Goal: Task Accomplishment & Management: Manage account settings

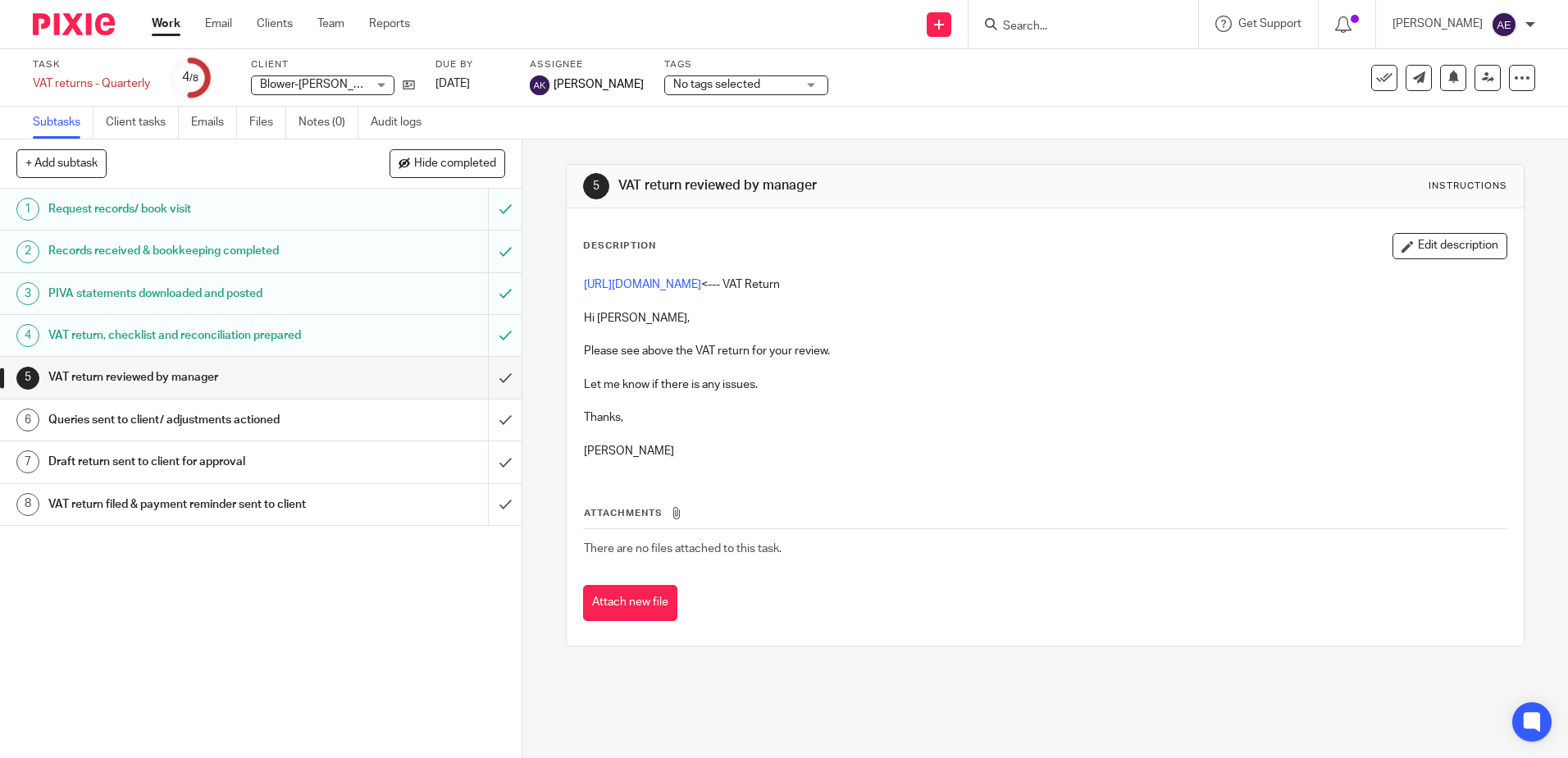
click at [168, 24] on link "Work" at bounding box center [165, 24] width 29 height 17
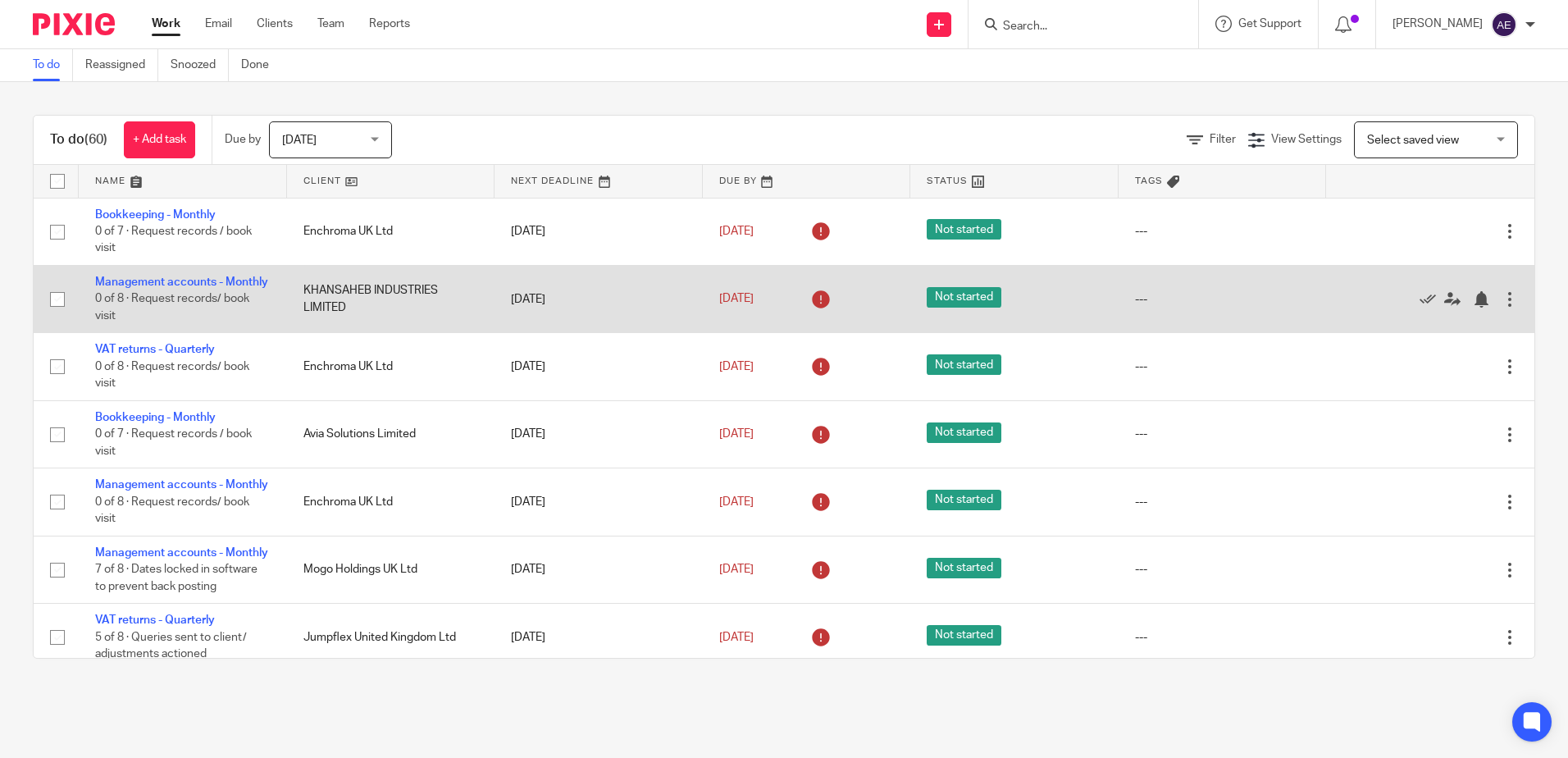
scroll to position [82, 0]
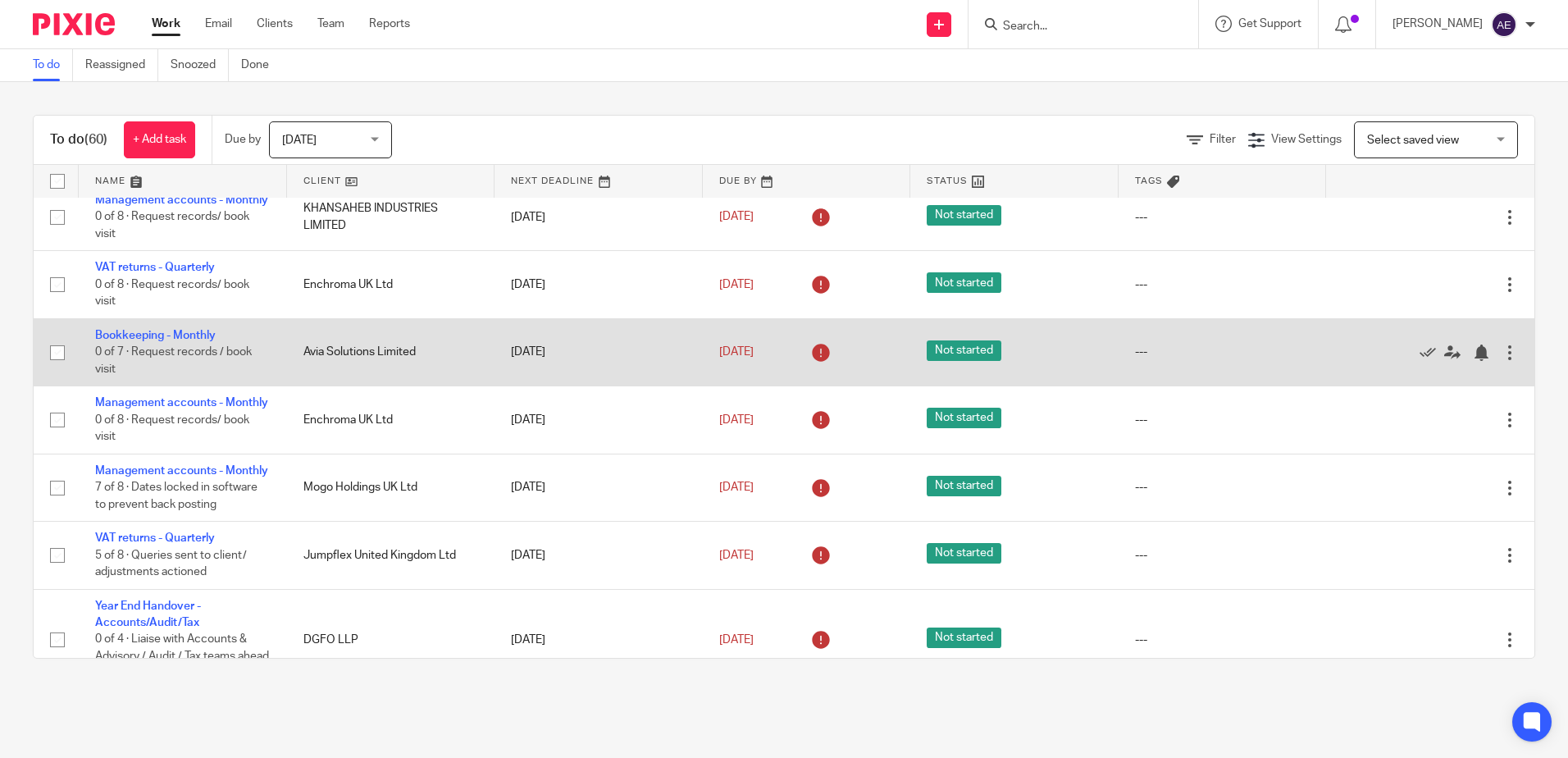
click at [62, 368] on input "checkbox" at bounding box center [57, 353] width 31 height 31
click at [55, 368] on input "checkbox" at bounding box center [57, 353] width 31 height 31
checkbox input "false"
click at [1420, 361] on icon at bounding box center [1428, 353] width 17 height 17
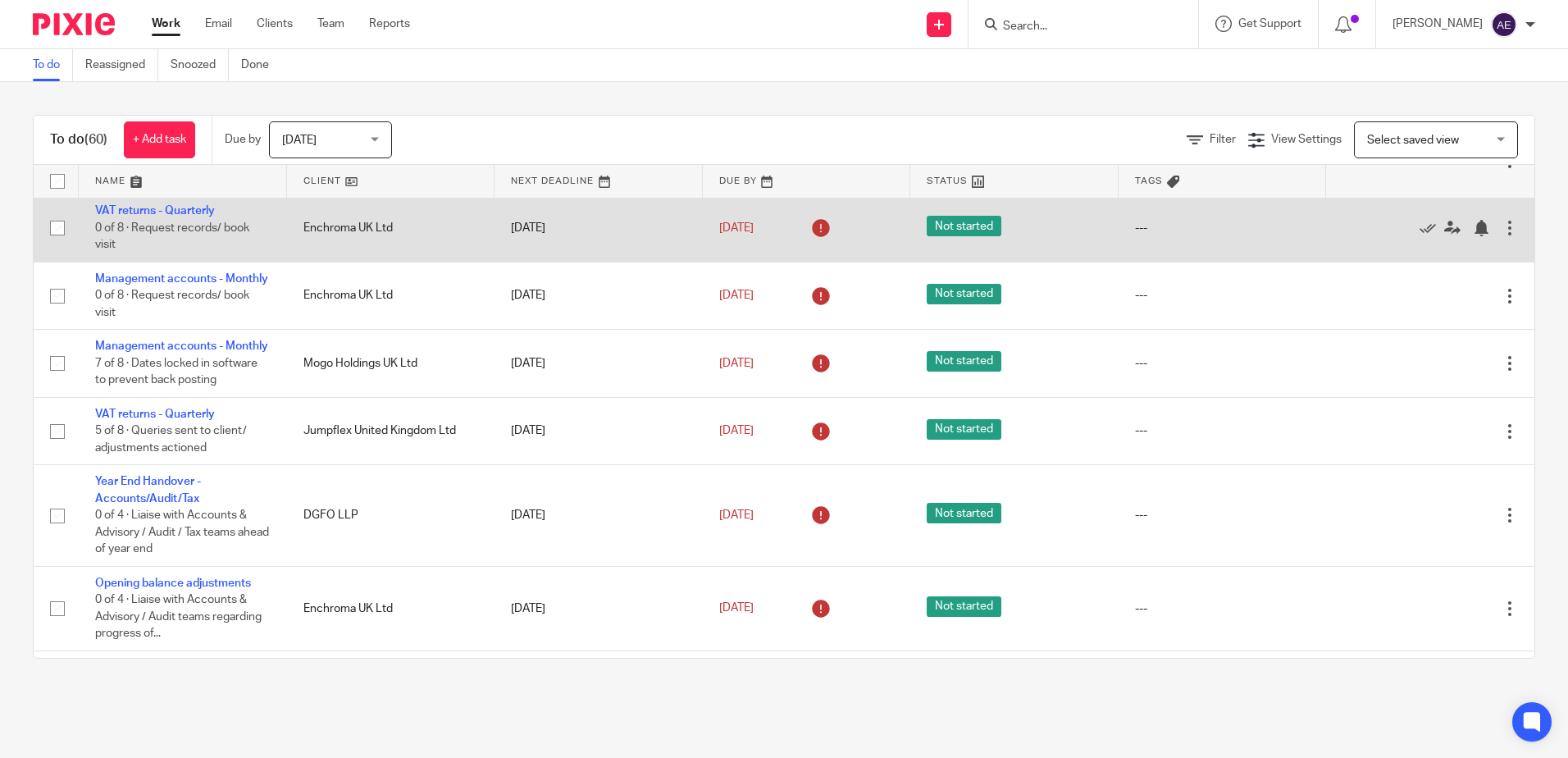
scroll to position [164, 0]
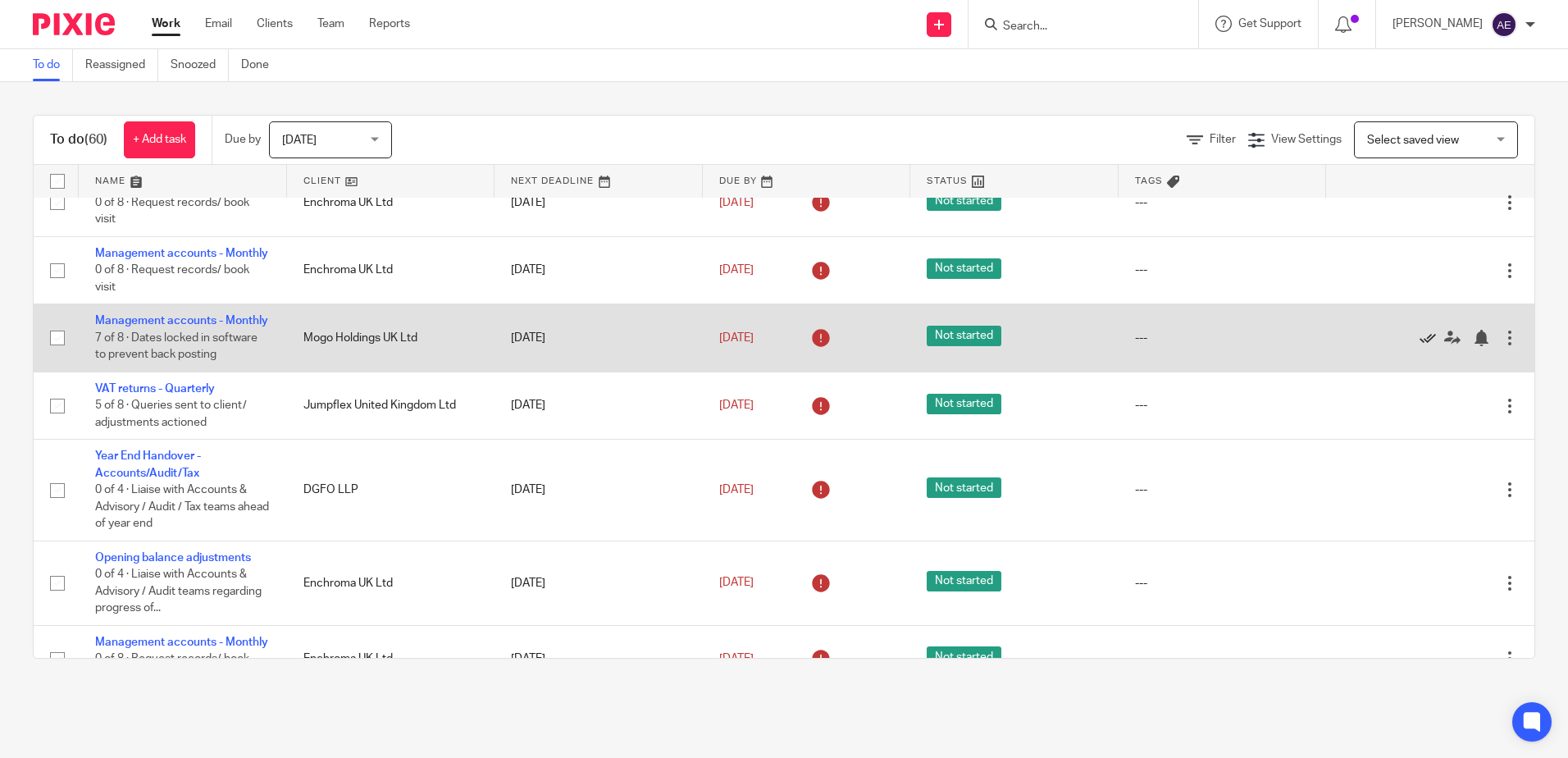
click at [1420, 346] on icon at bounding box center [1428, 338] width 17 height 17
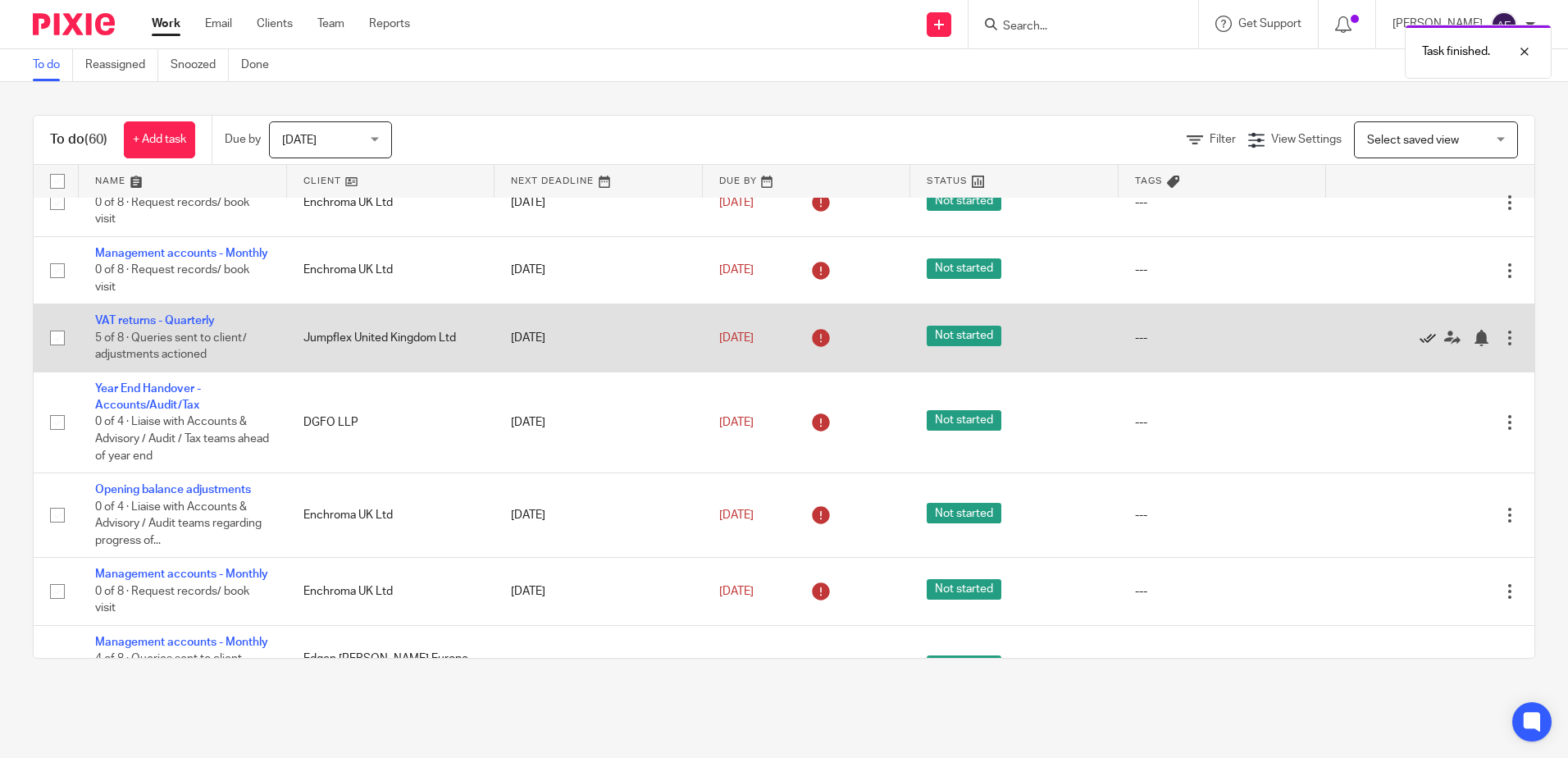
click at [1420, 346] on icon at bounding box center [1428, 338] width 17 height 17
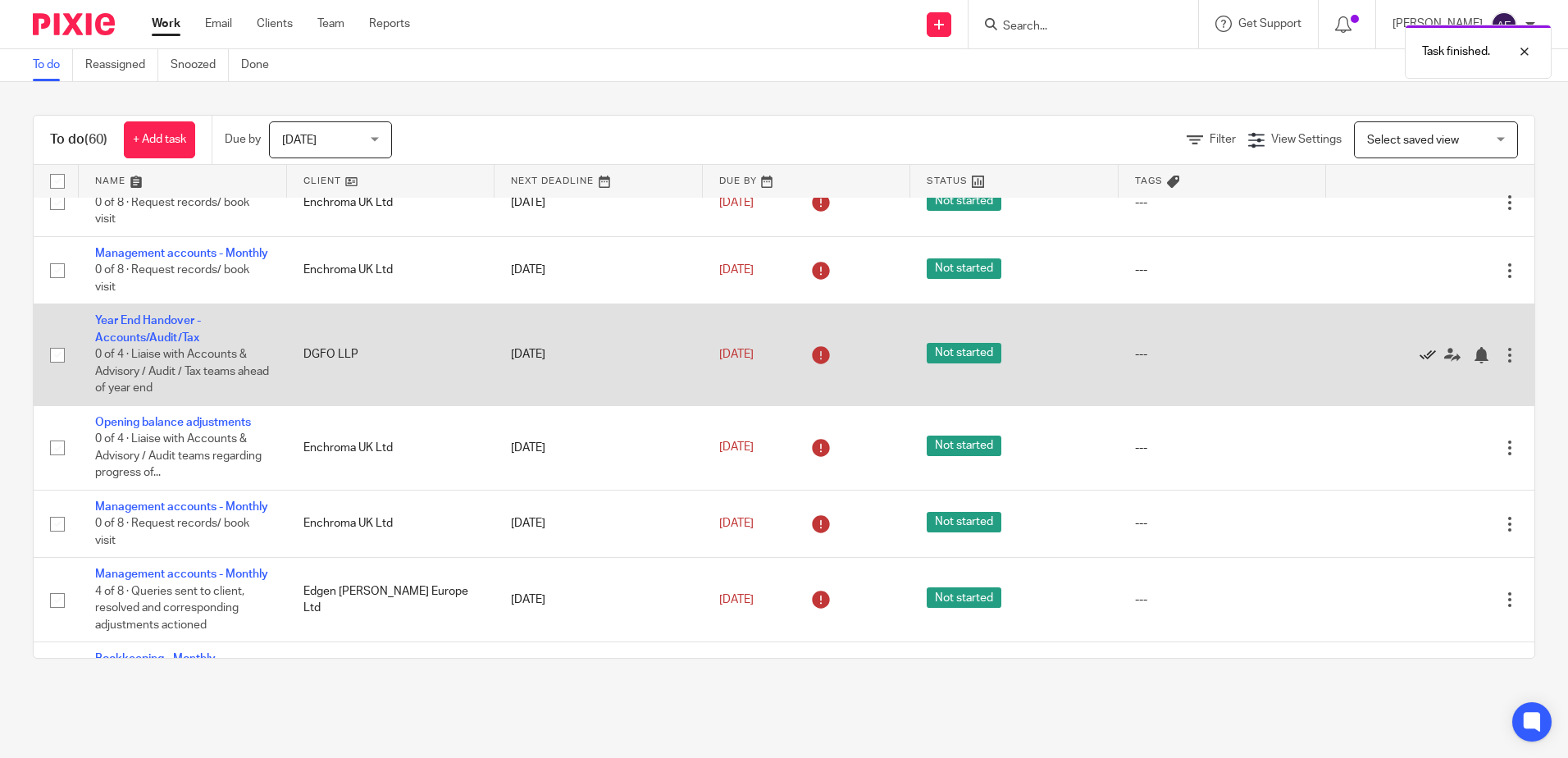
click at [1420, 363] on icon at bounding box center [1428, 355] width 17 height 17
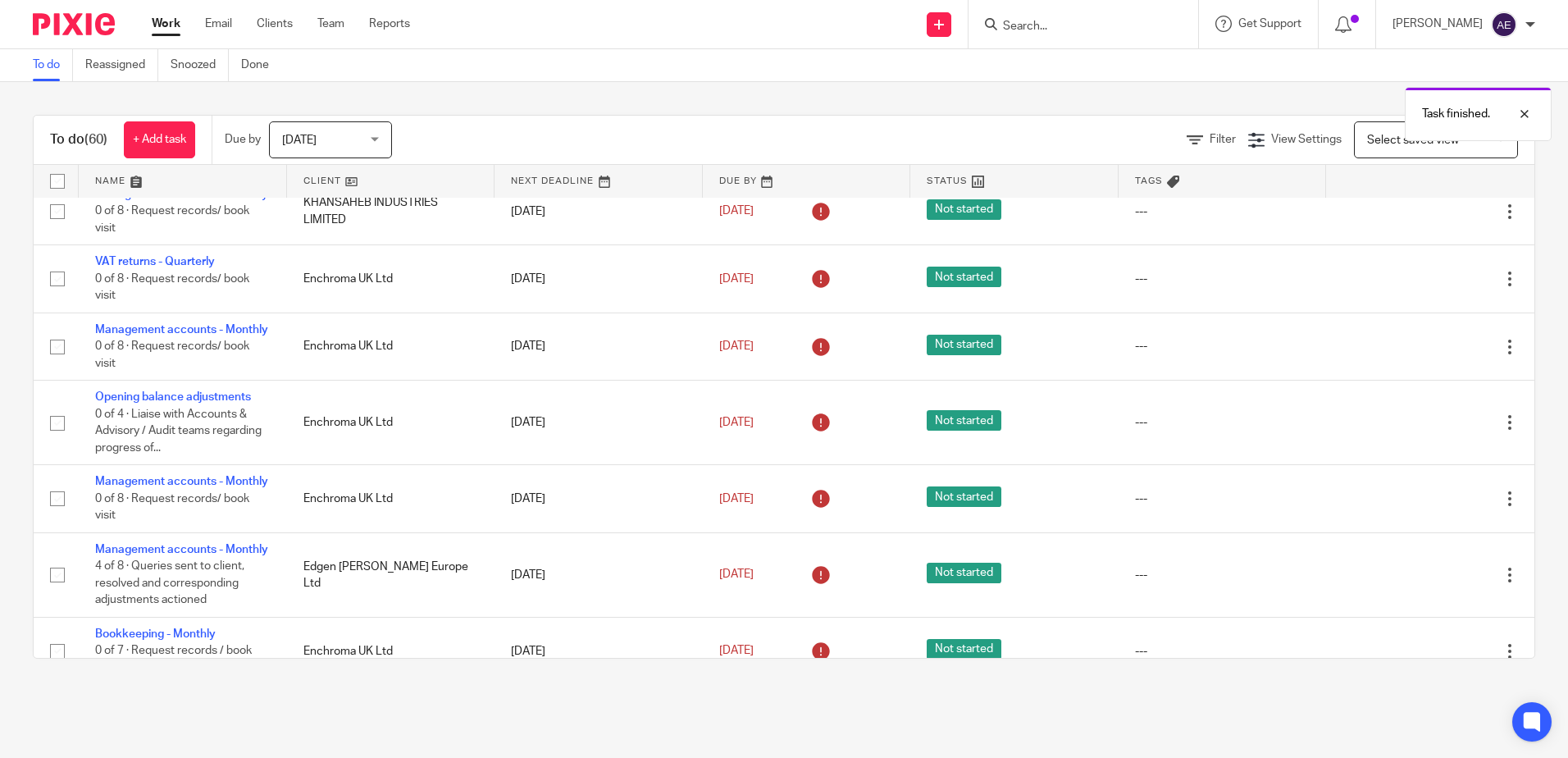
scroll to position [0, 0]
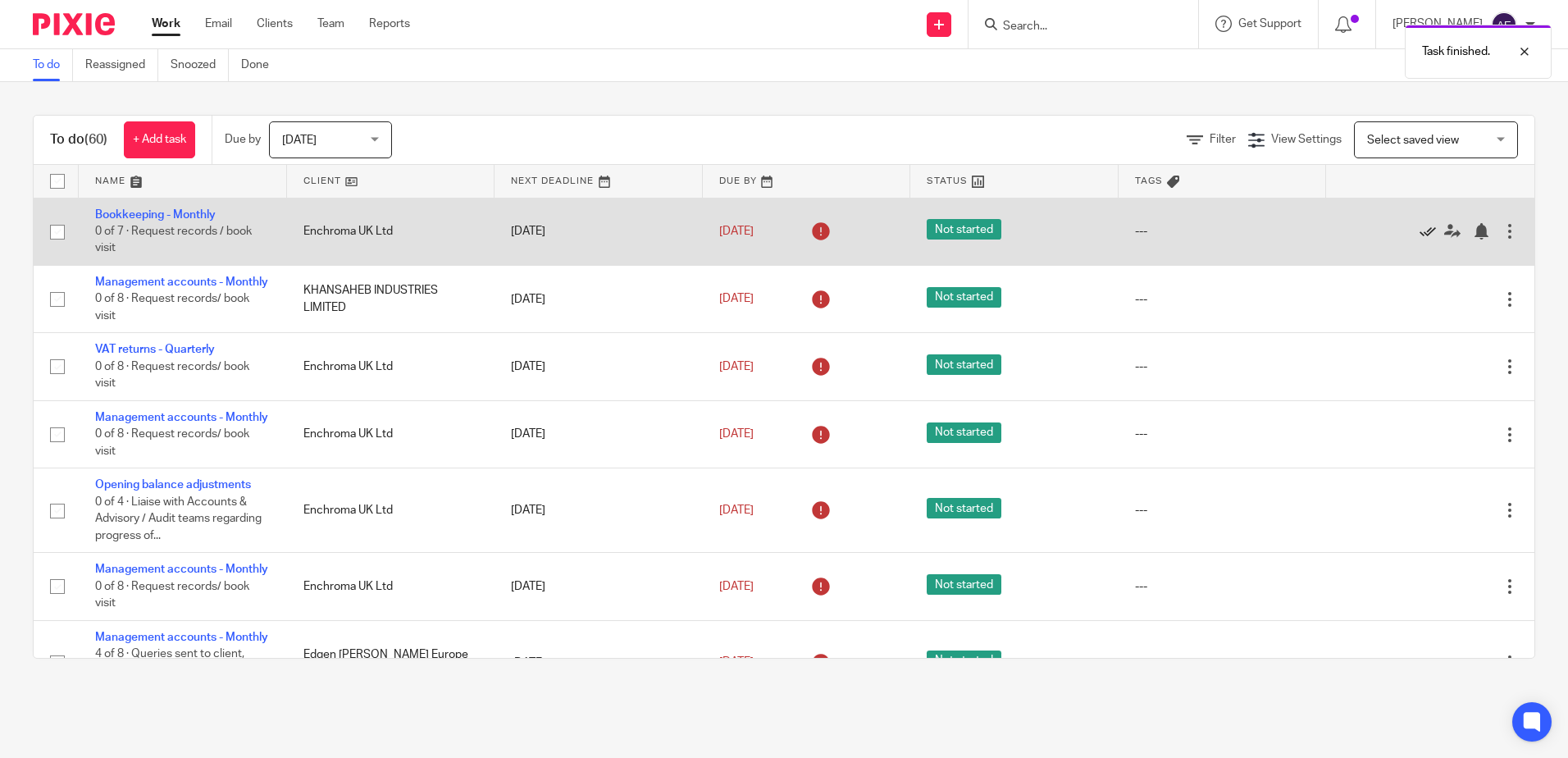
click at [1420, 235] on icon at bounding box center [1428, 231] width 17 height 17
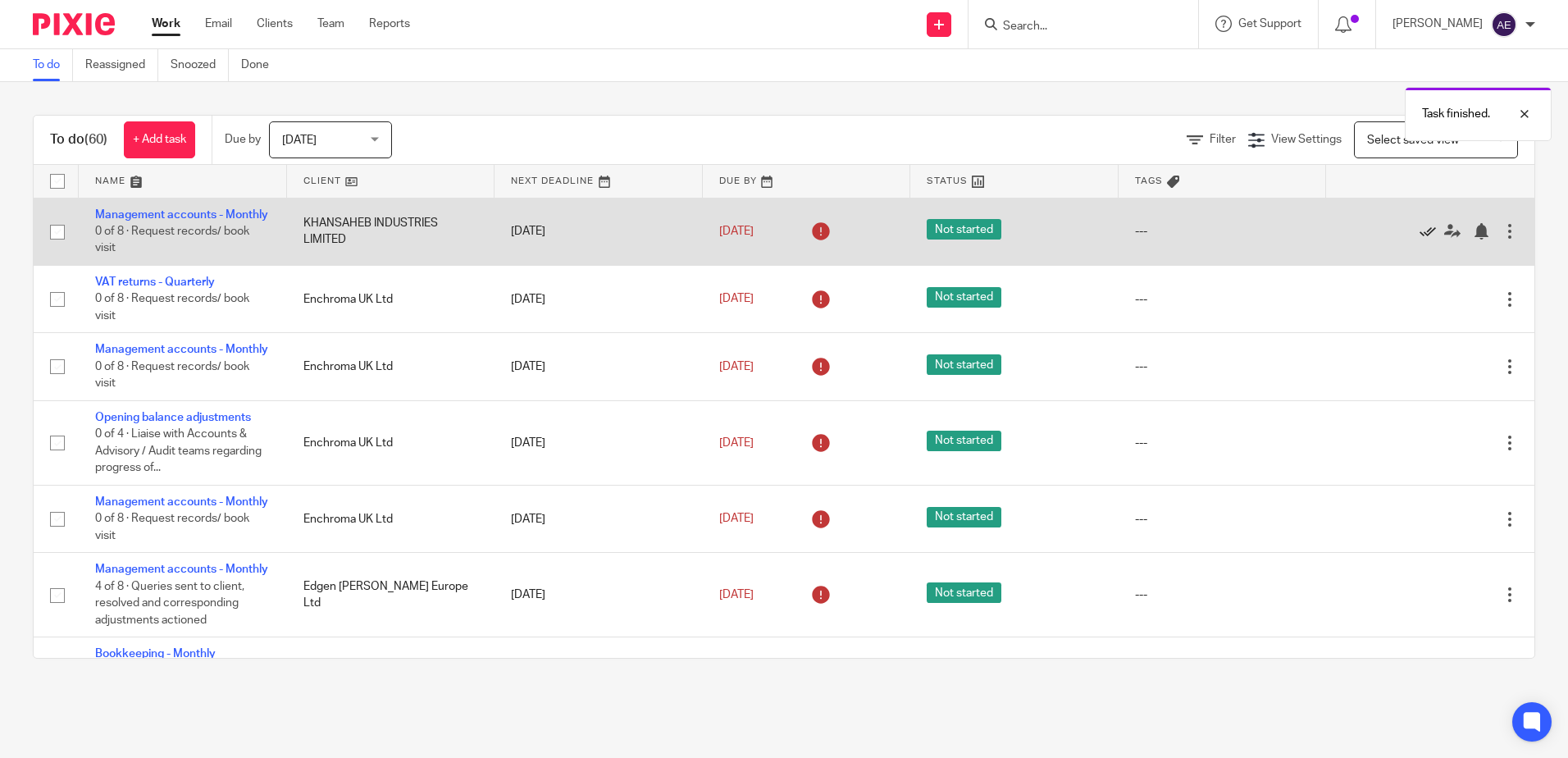
click at [1420, 239] on icon at bounding box center [1428, 231] width 17 height 17
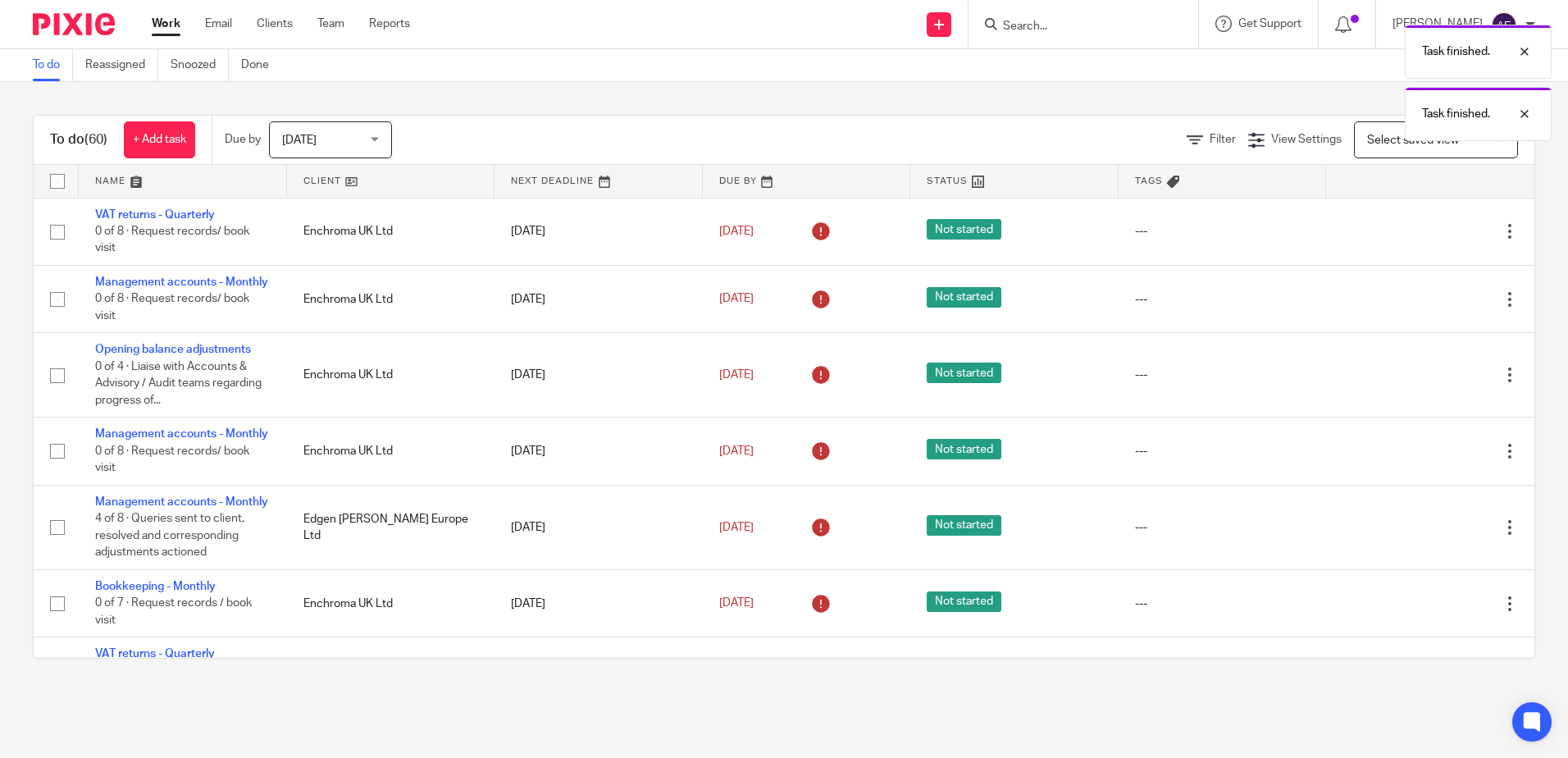
click at [1391, 243] on div "Edit task Delete" at bounding box center [1430, 231] width 176 height 41
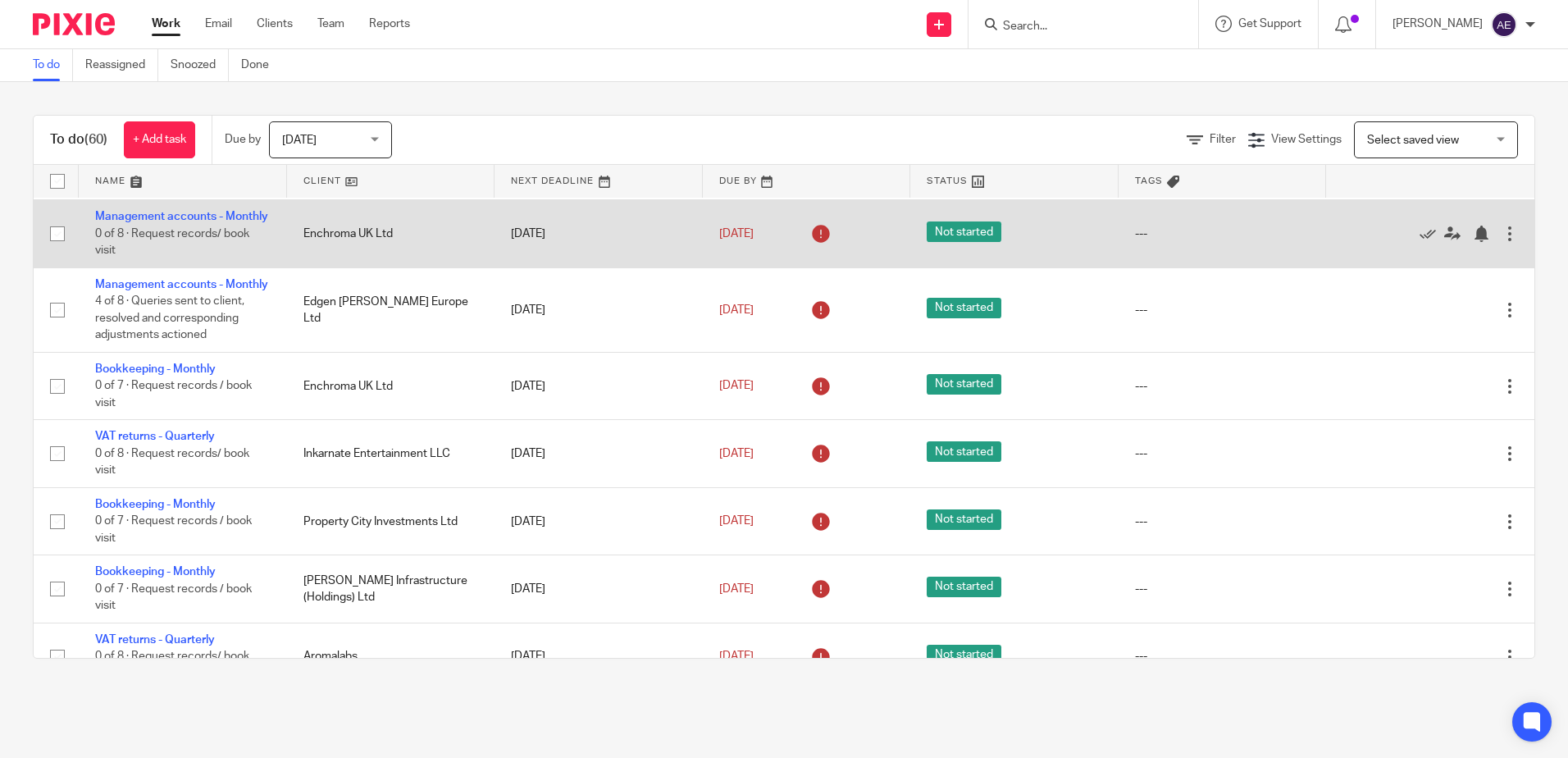
scroll to position [246, 0]
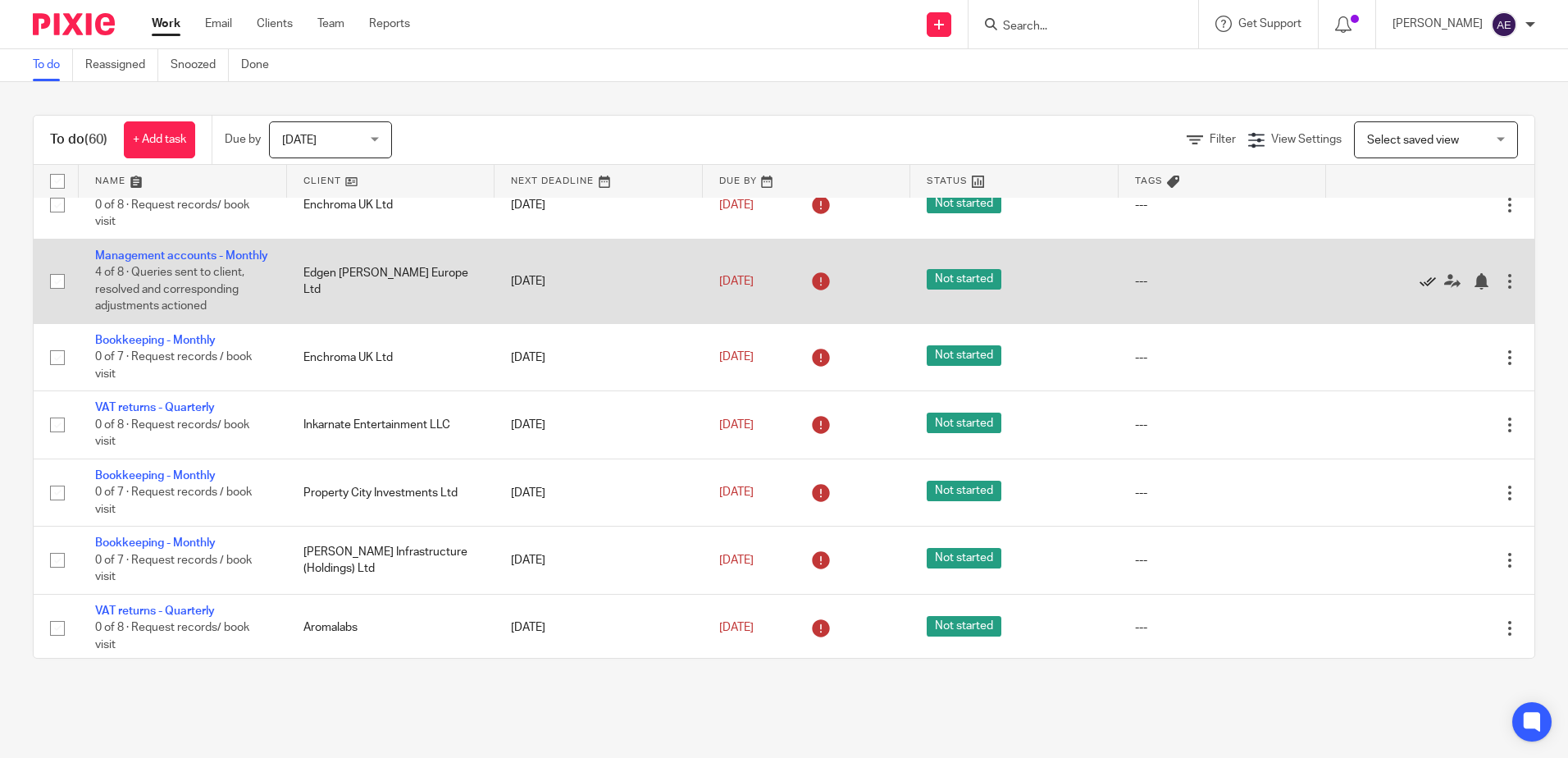
click at [1420, 289] on icon at bounding box center [1428, 281] width 17 height 17
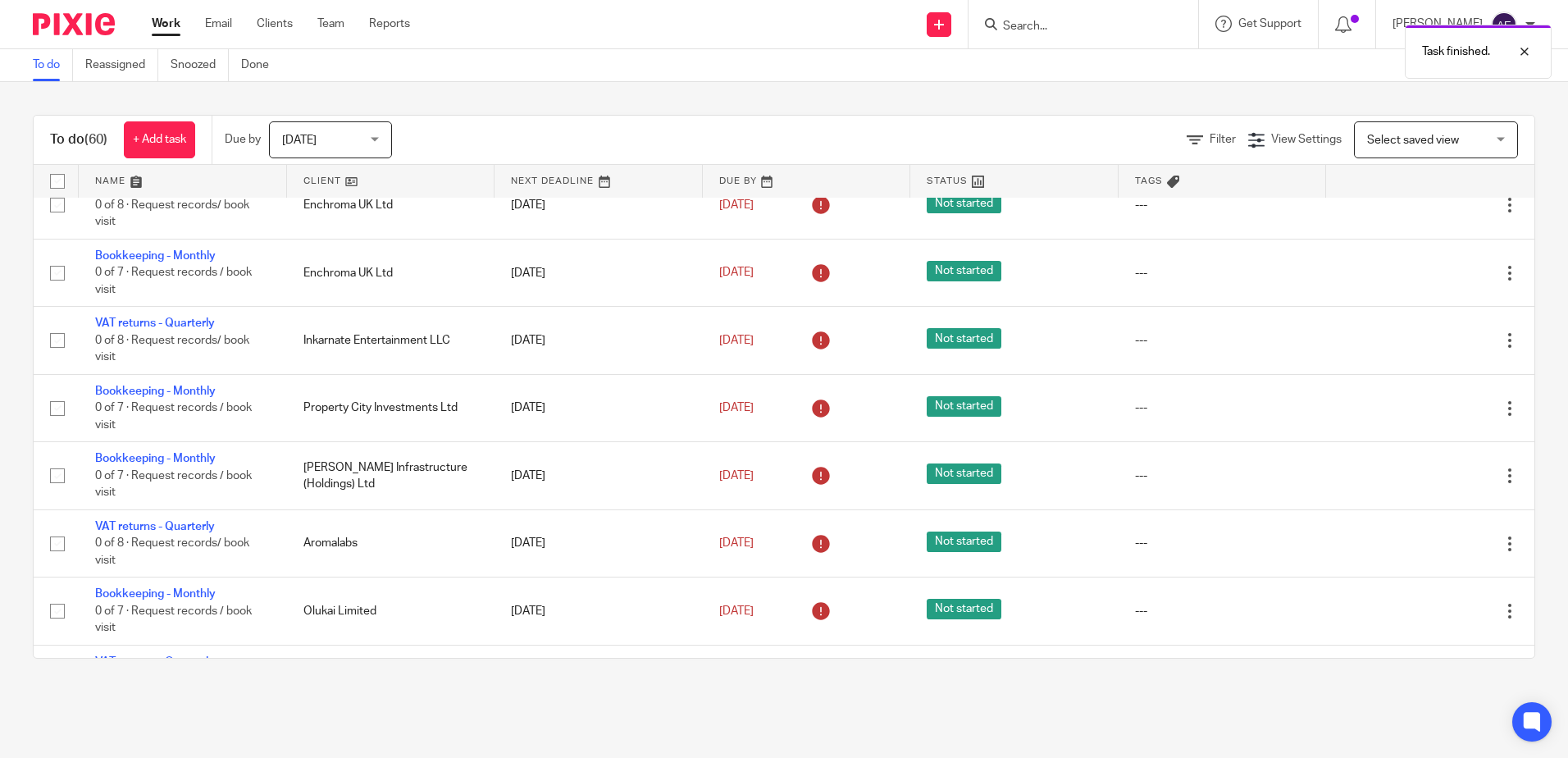
scroll to position [328, 0]
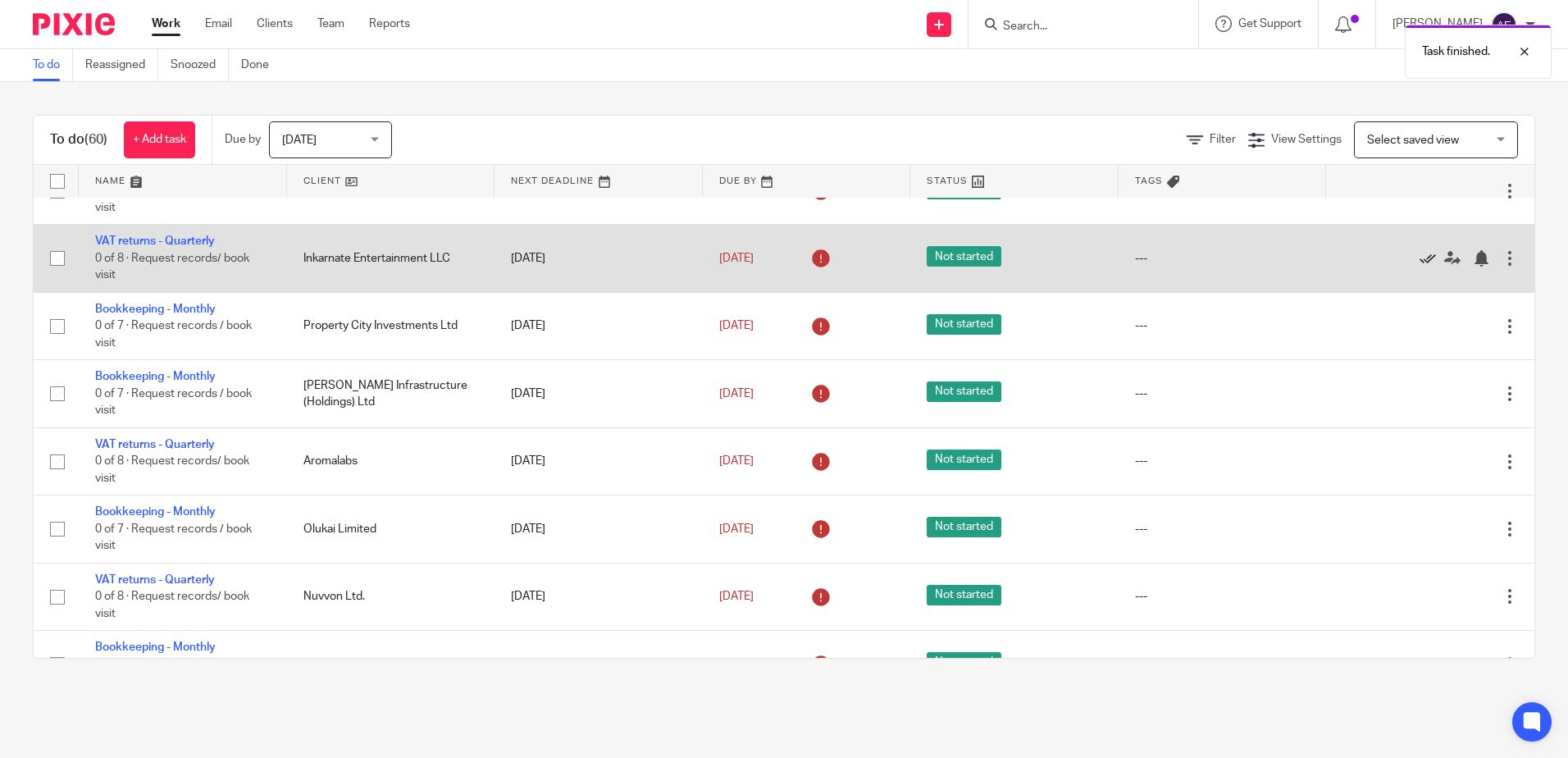
click at [1420, 266] on icon at bounding box center [1428, 259] width 17 height 17
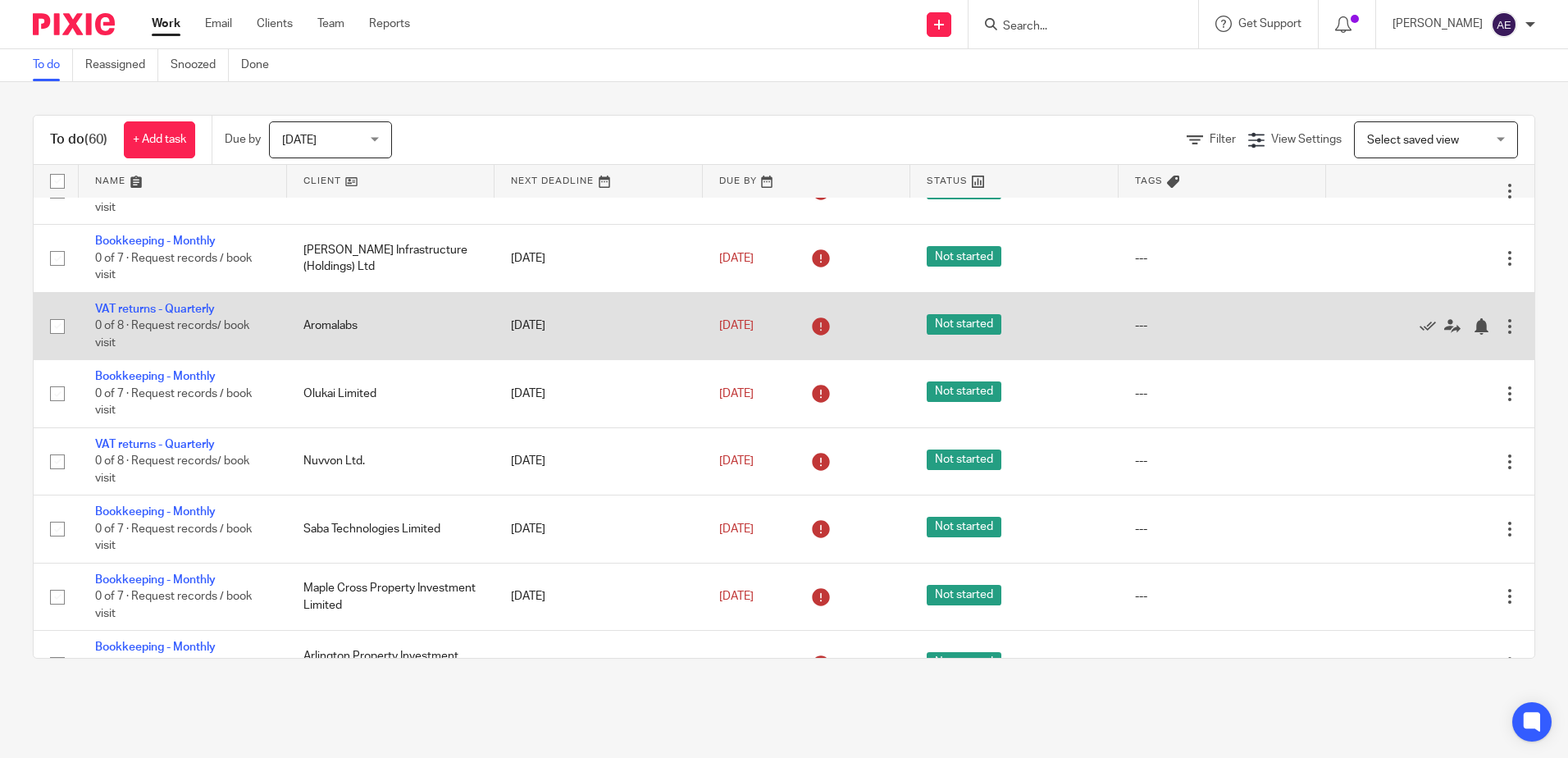
scroll to position [410, 0]
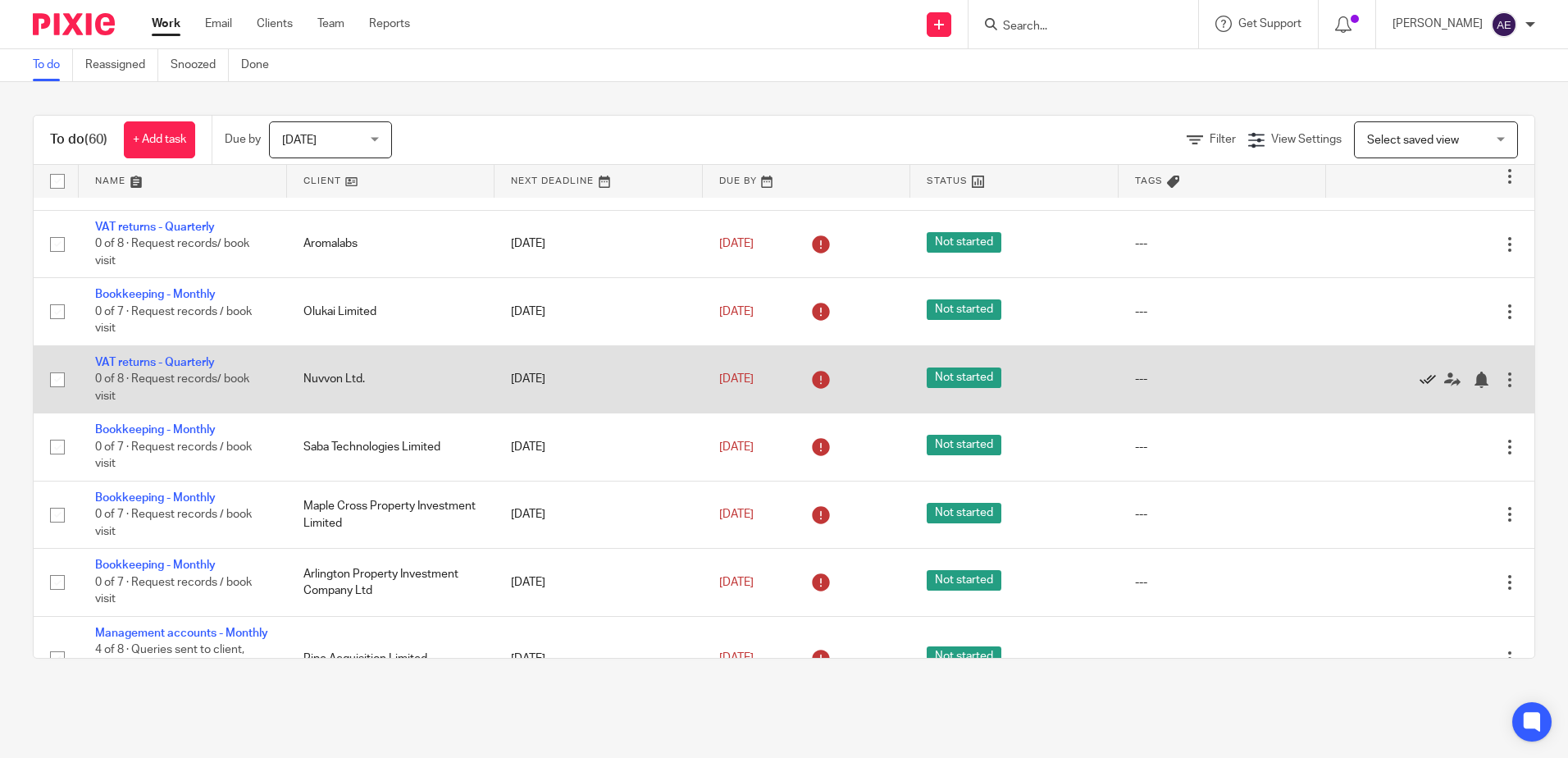
click at [1420, 388] on icon at bounding box center [1428, 380] width 17 height 17
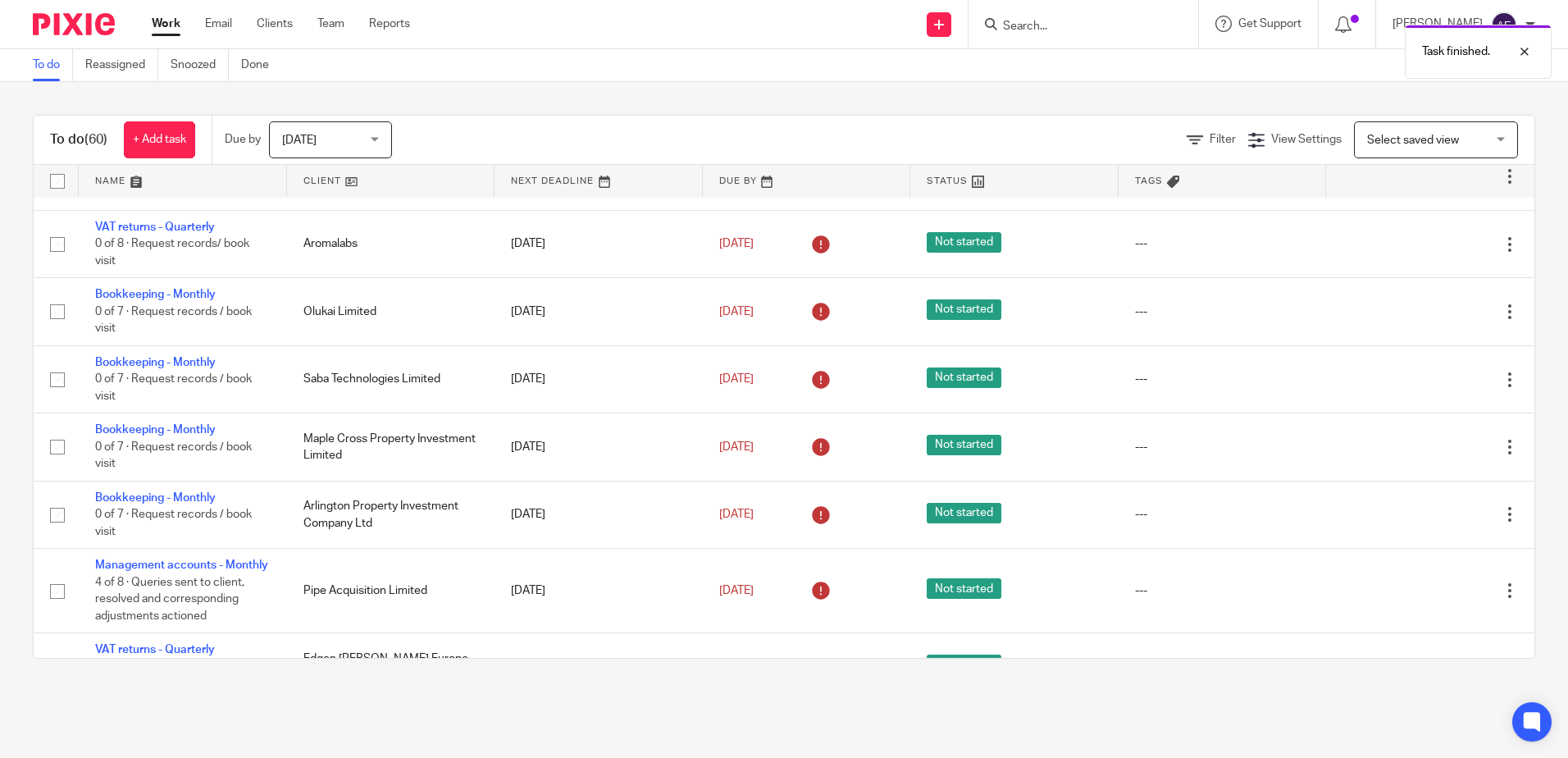
click at [1420, 388] on icon at bounding box center [1428, 380] width 17 height 17
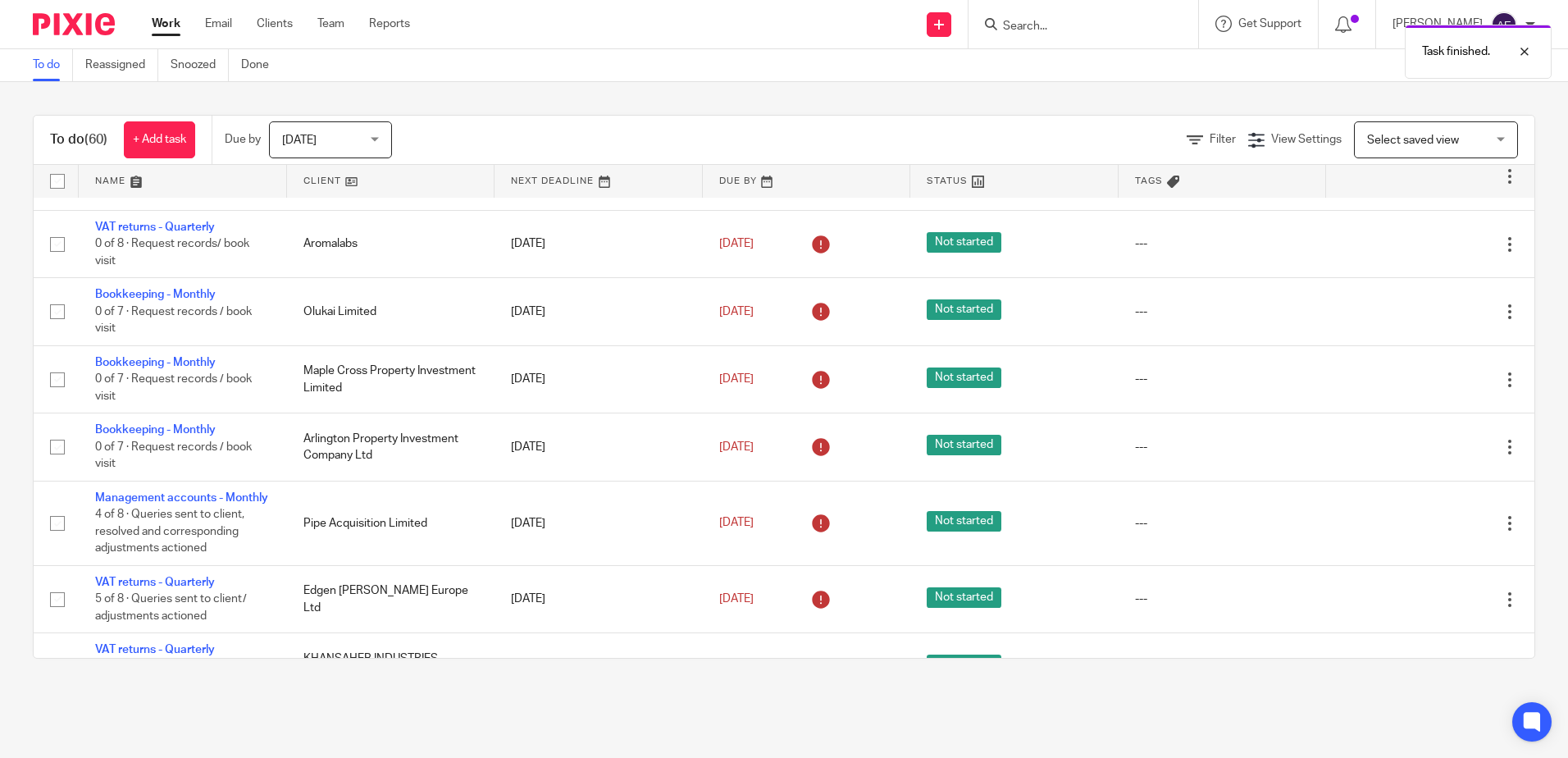
click at [1420, 388] on icon at bounding box center [1428, 380] width 17 height 17
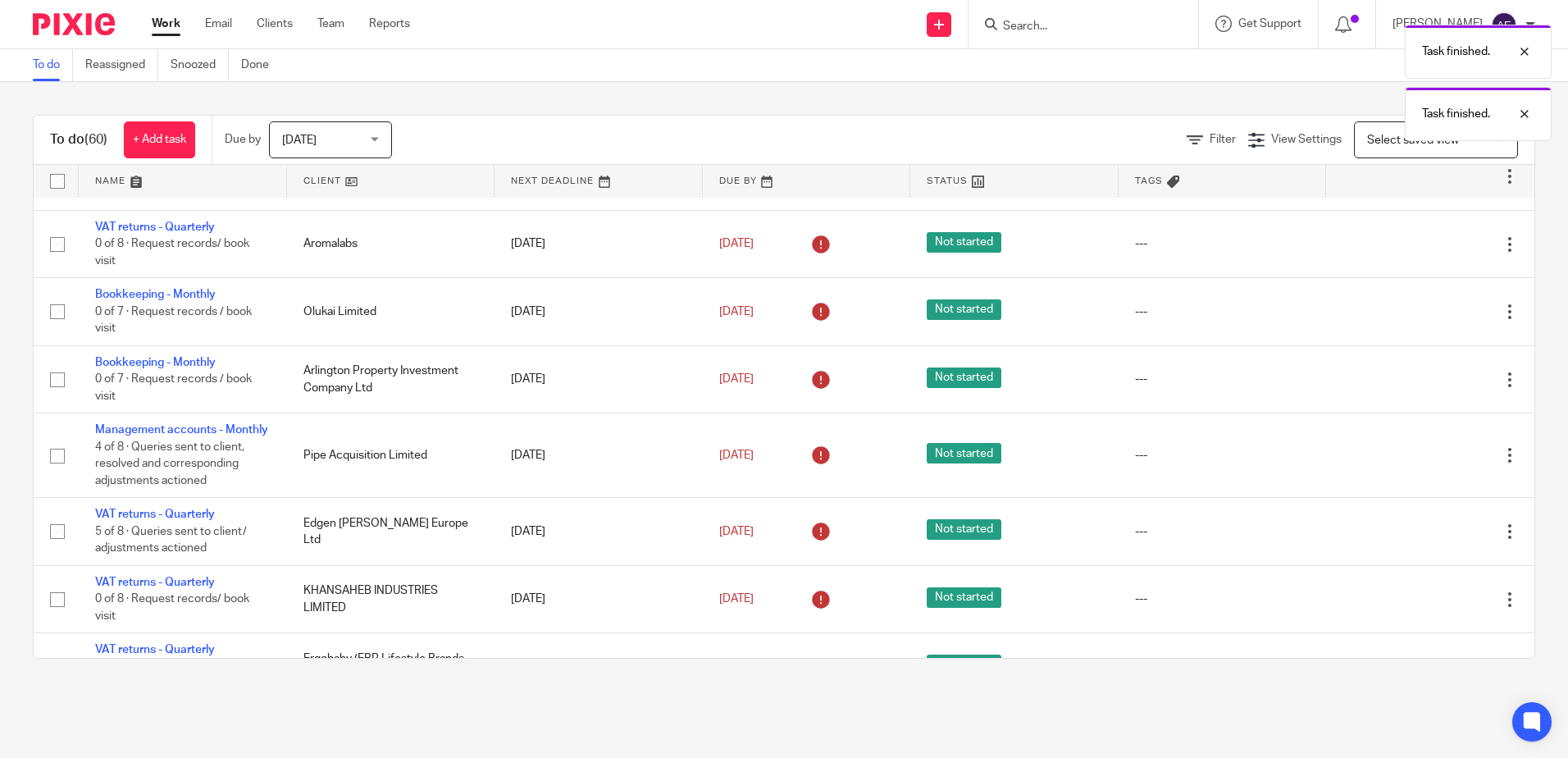
click at [1420, 388] on icon at bounding box center [1428, 380] width 17 height 17
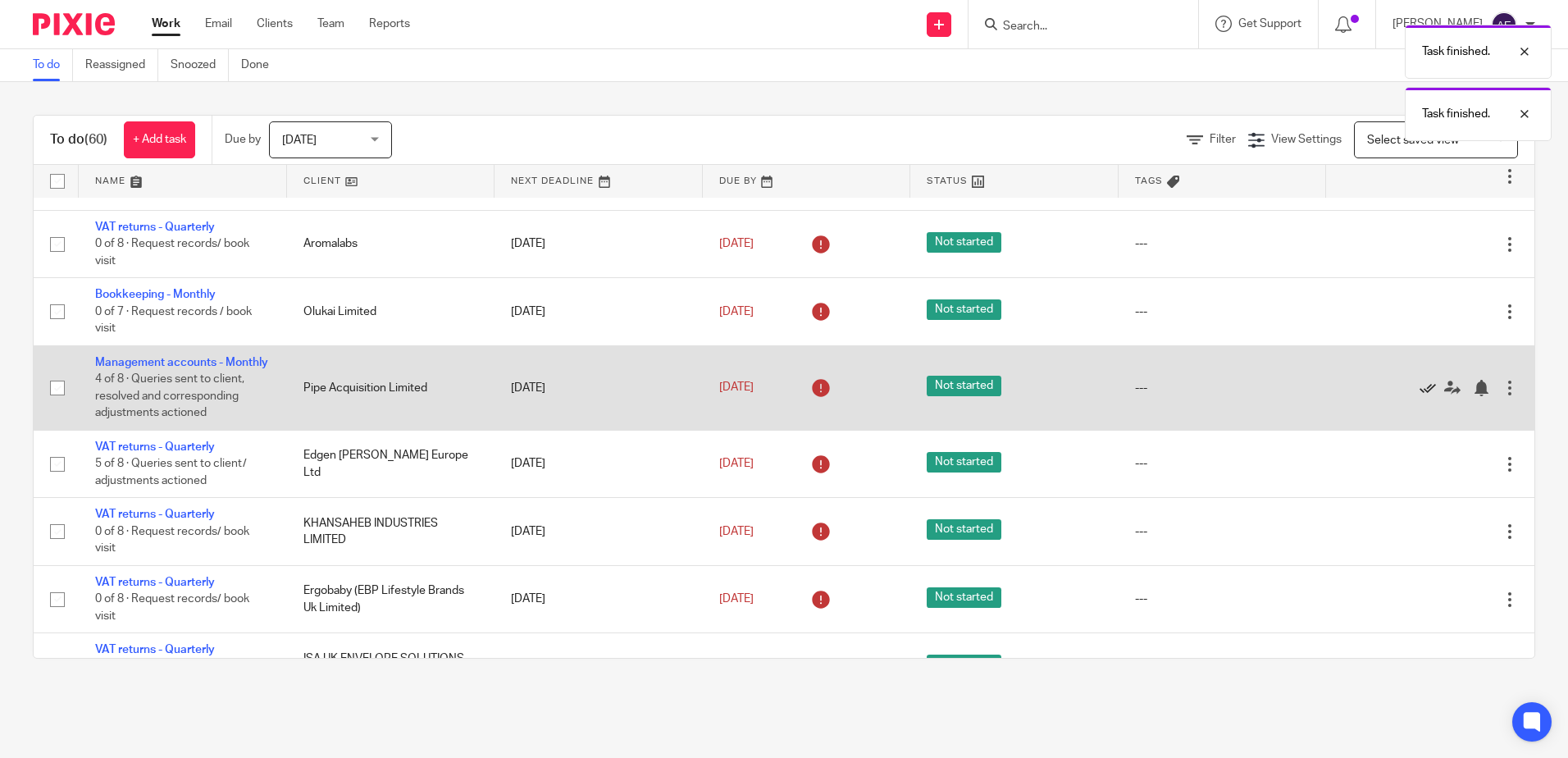
click at [1420, 396] on icon at bounding box center [1428, 388] width 17 height 17
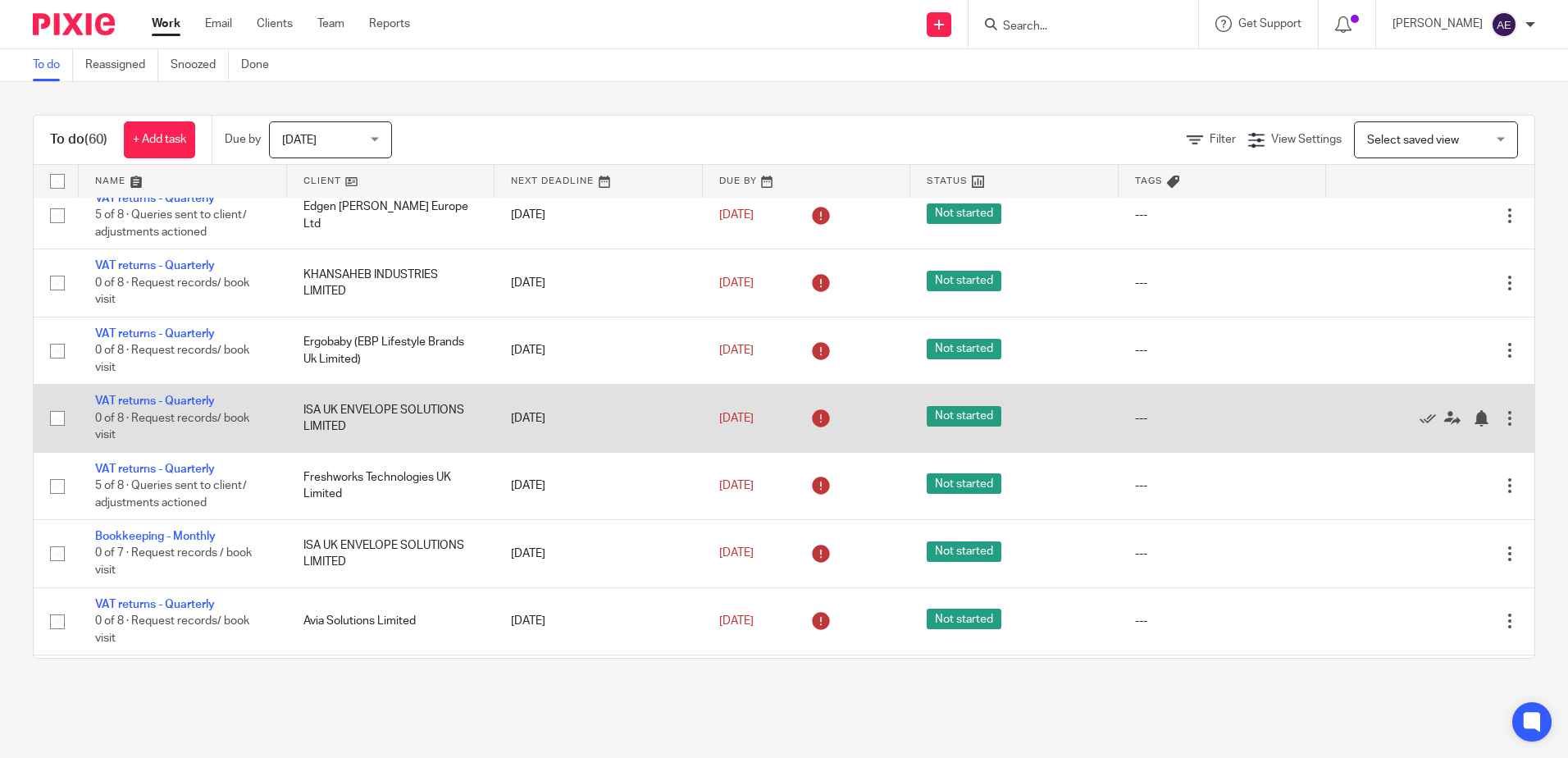
scroll to position [656, 0]
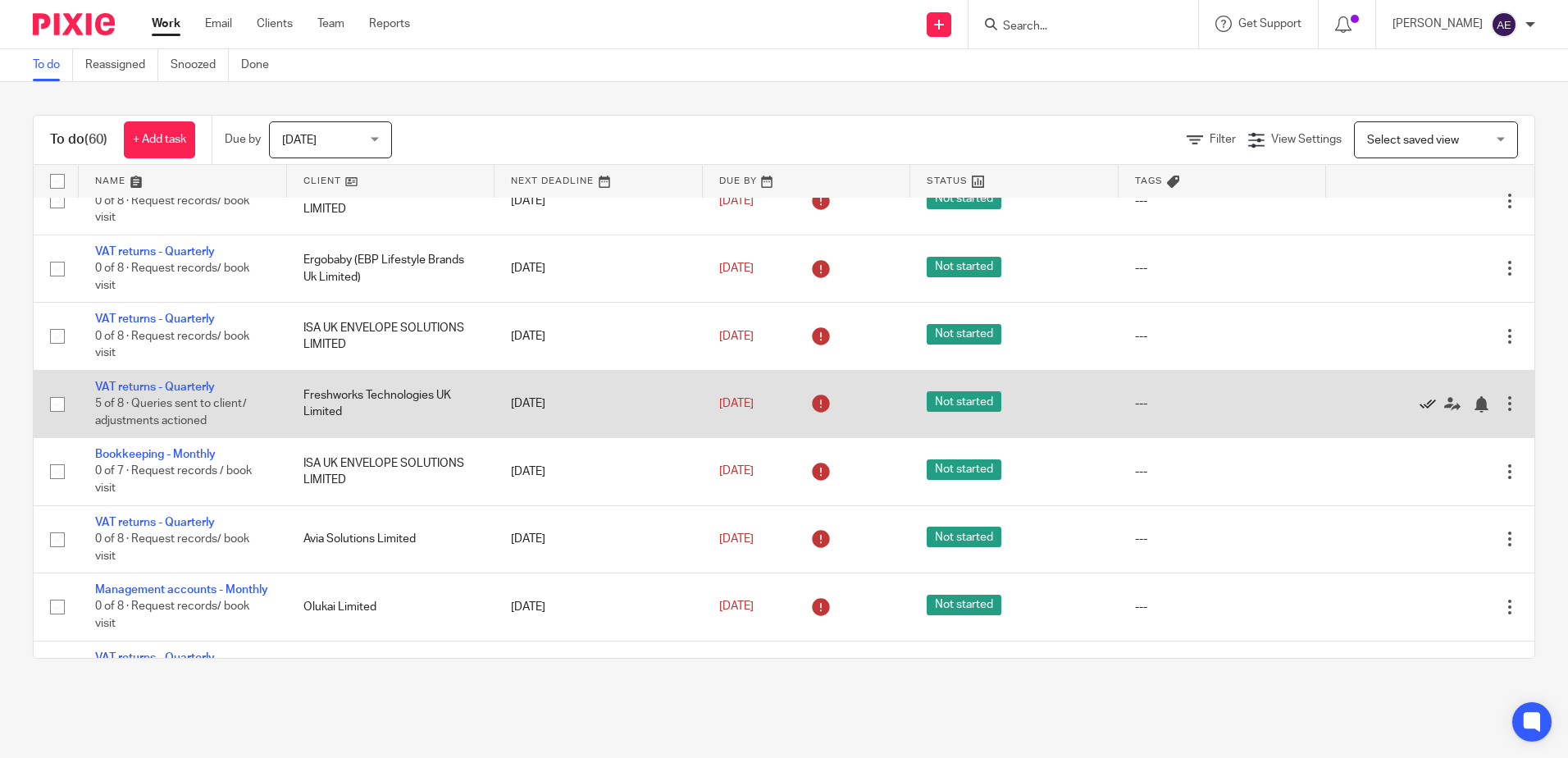
click at [1420, 412] on icon at bounding box center [1428, 404] width 17 height 17
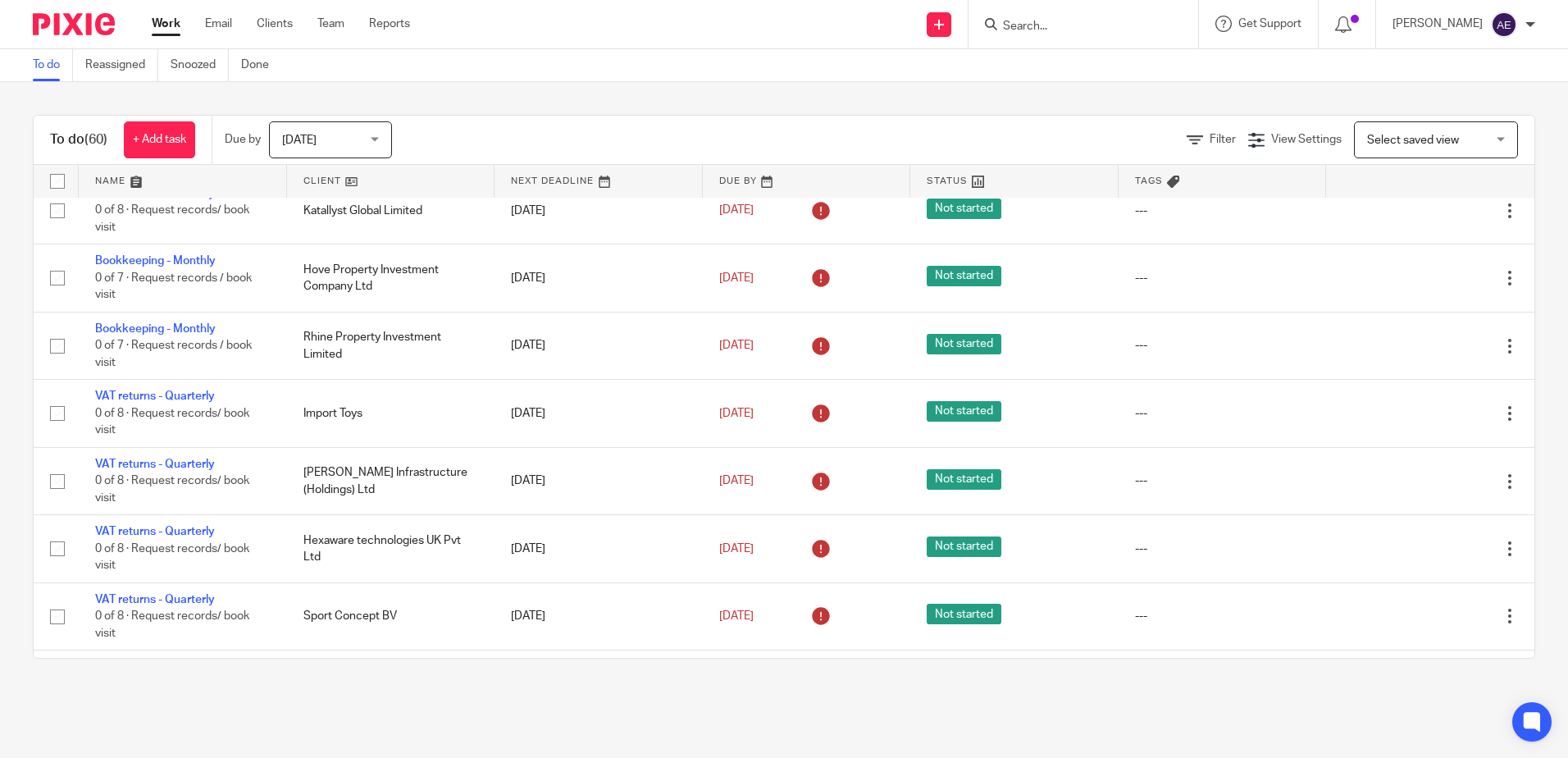
scroll to position [1476, 0]
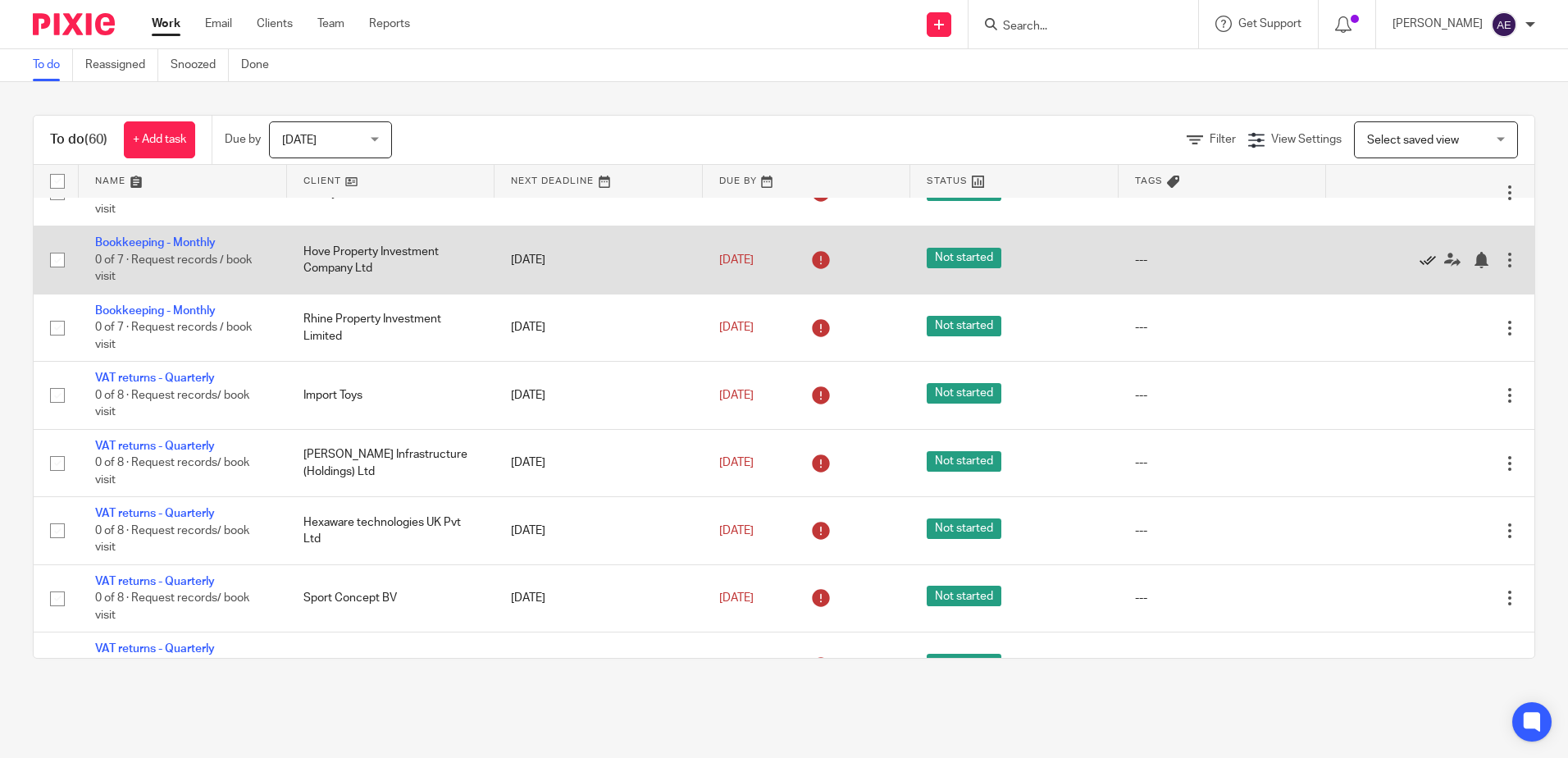
click at [1420, 268] on icon at bounding box center [1428, 260] width 17 height 17
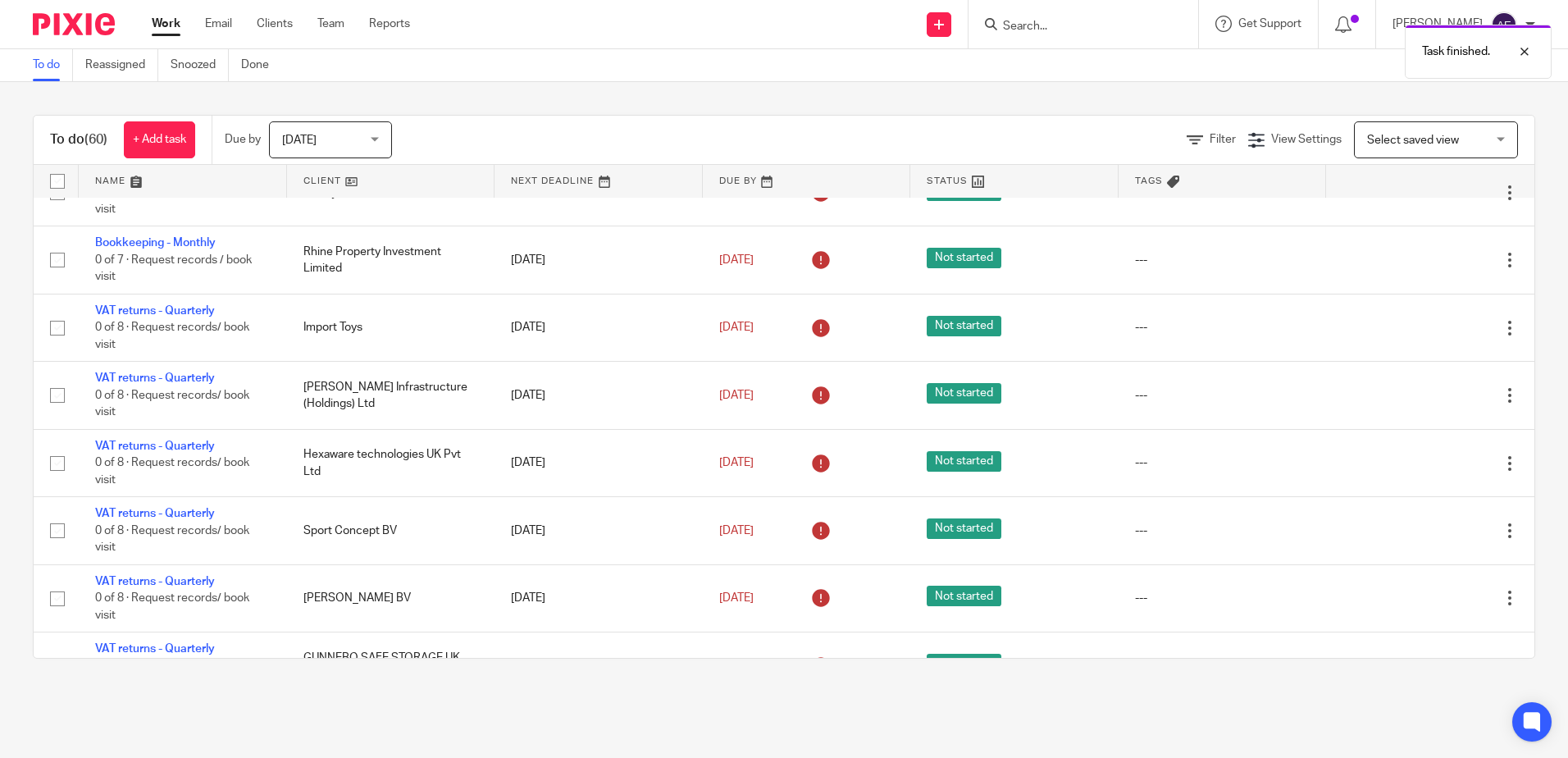
click at [1420, 268] on icon at bounding box center [1428, 260] width 17 height 17
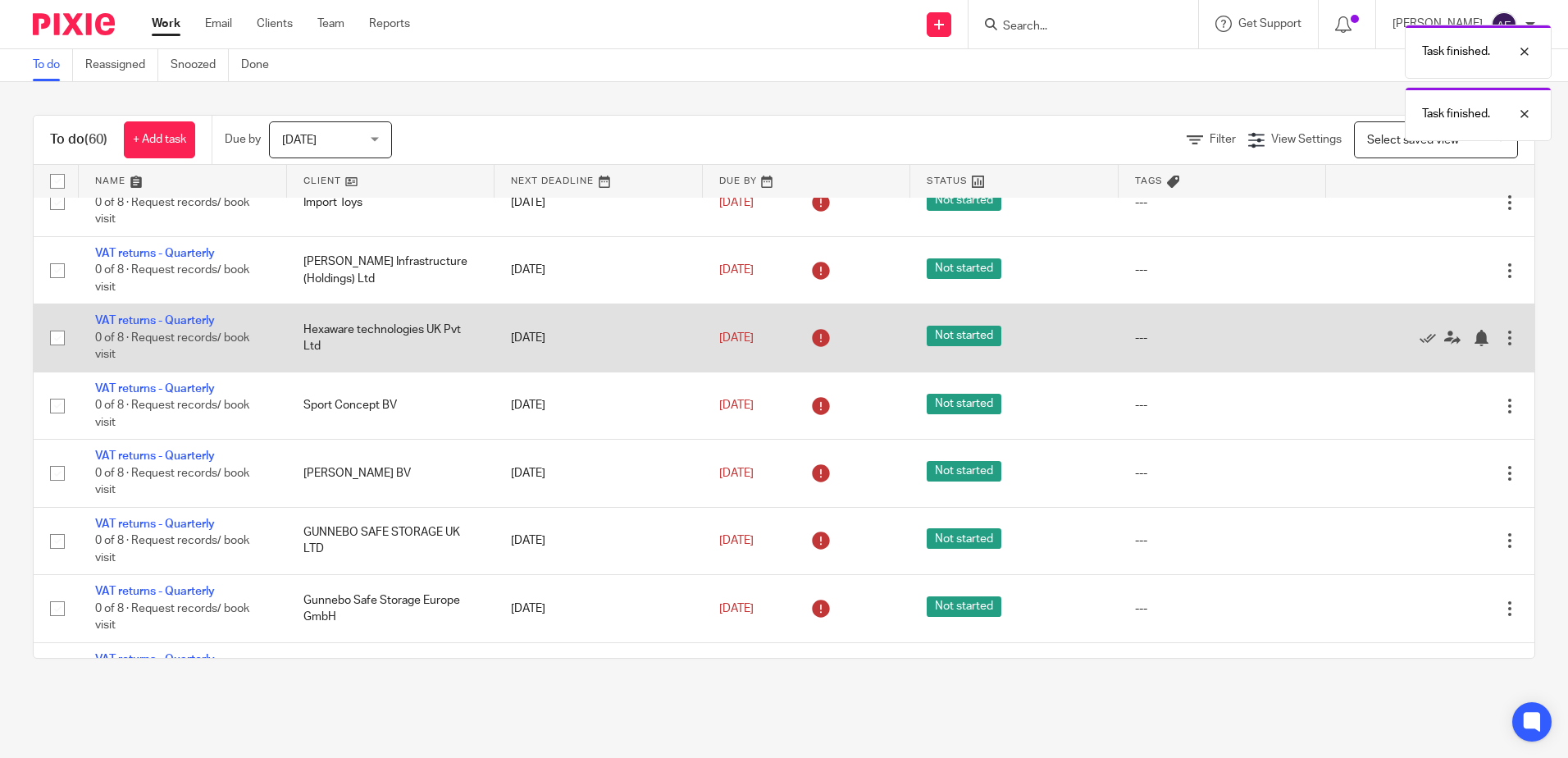
scroll to position [1559, 0]
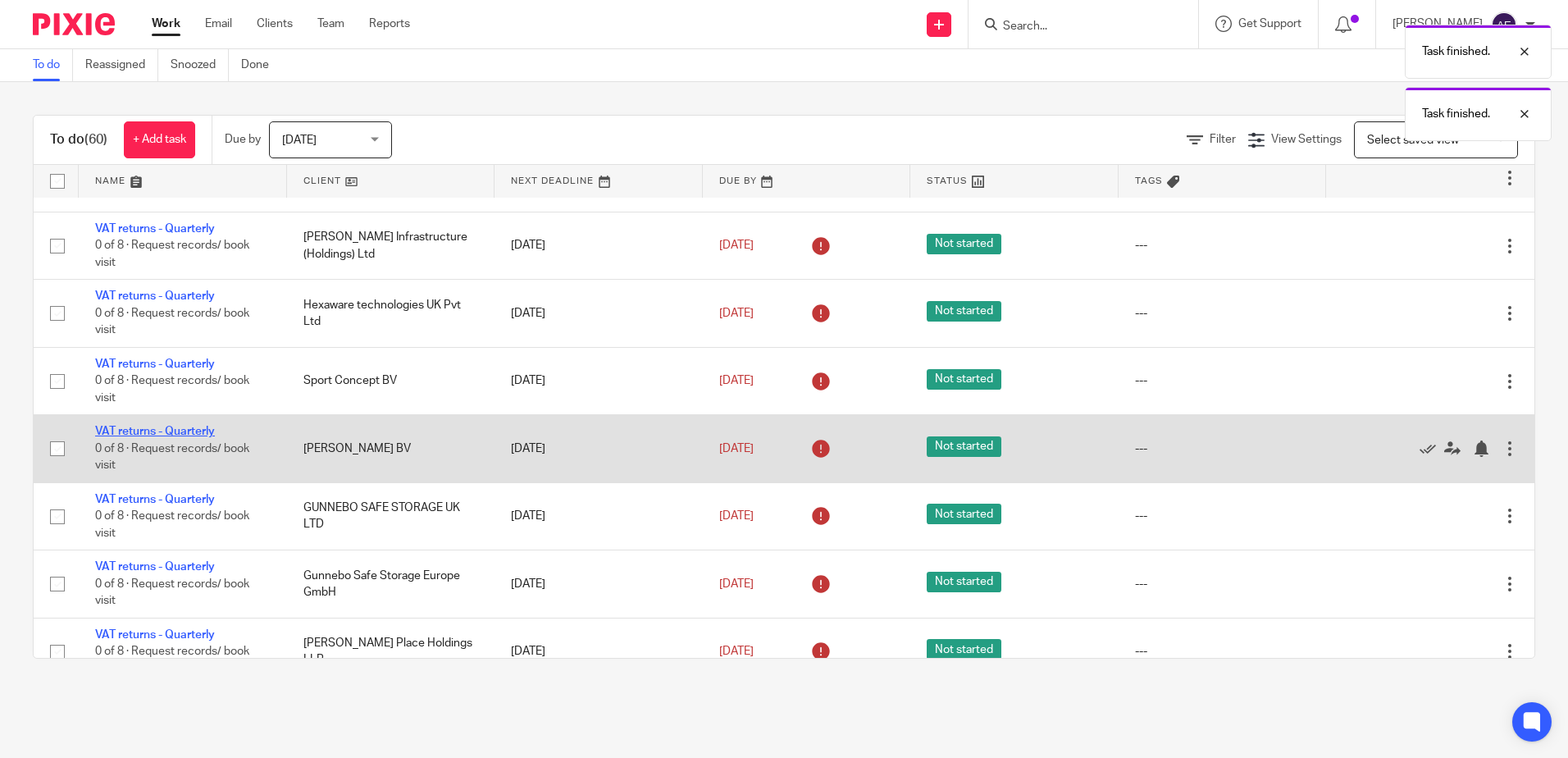
click at [160, 437] on link "VAT returns - Quarterly" at bounding box center [155, 431] width 120 height 11
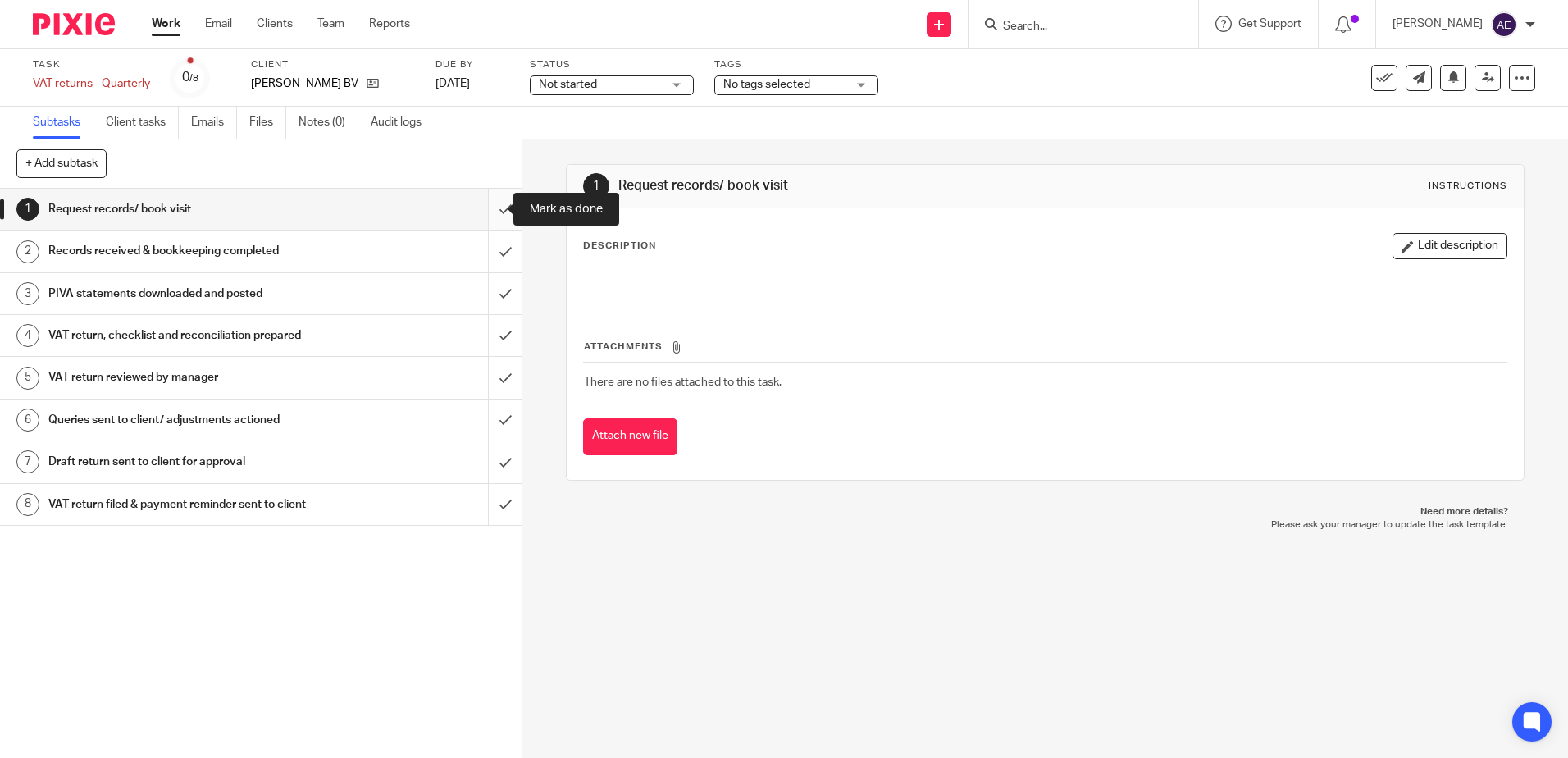
click at [484, 216] on input "submit" at bounding box center [261, 209] width 521 height 41
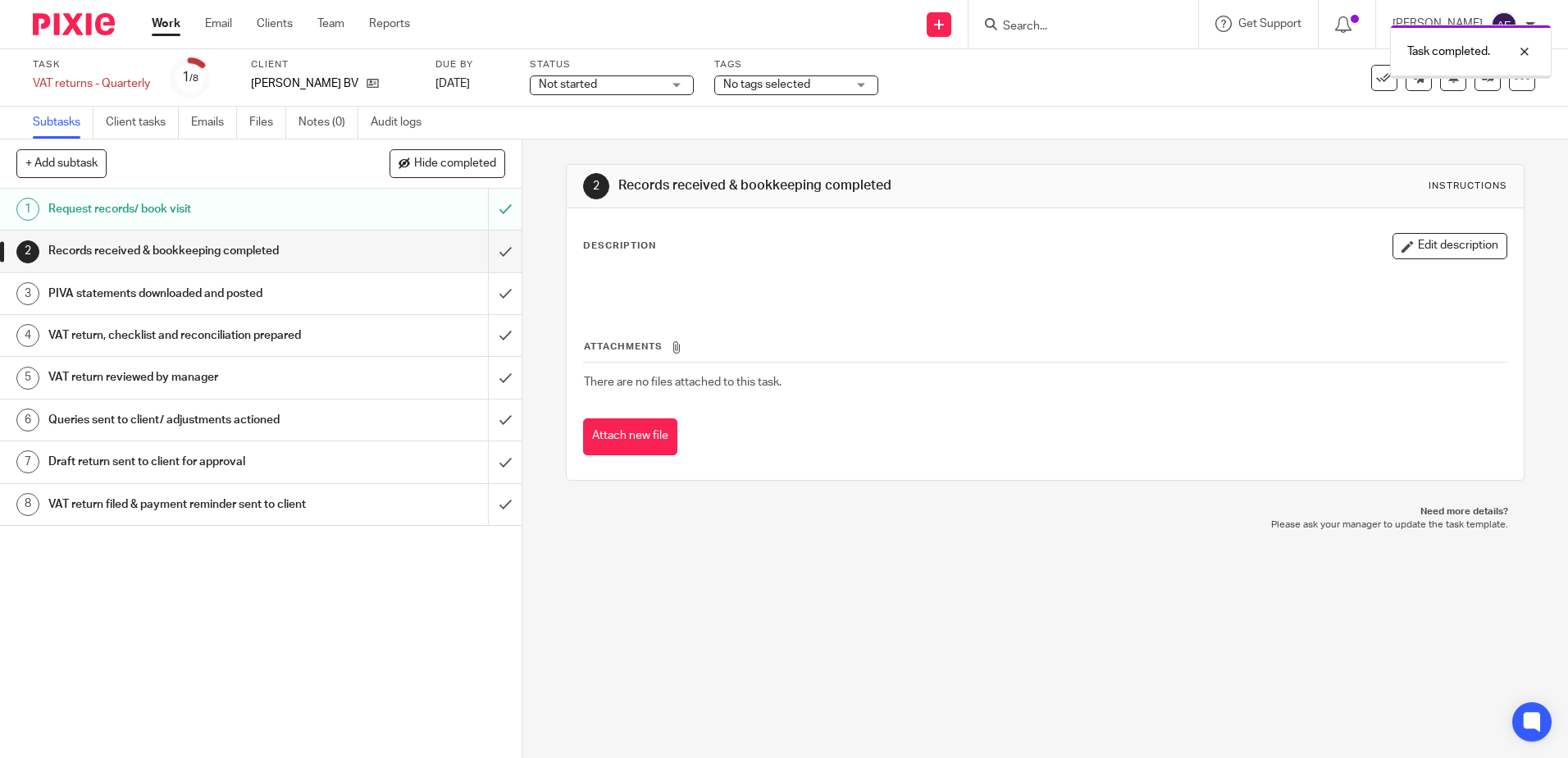
click at [491, 300] on input "submit" at bounding box center [261, 293] width 521 height 41
click at [487, 251] on input "submit" at bounding box center [261, 251] width 521 height 41
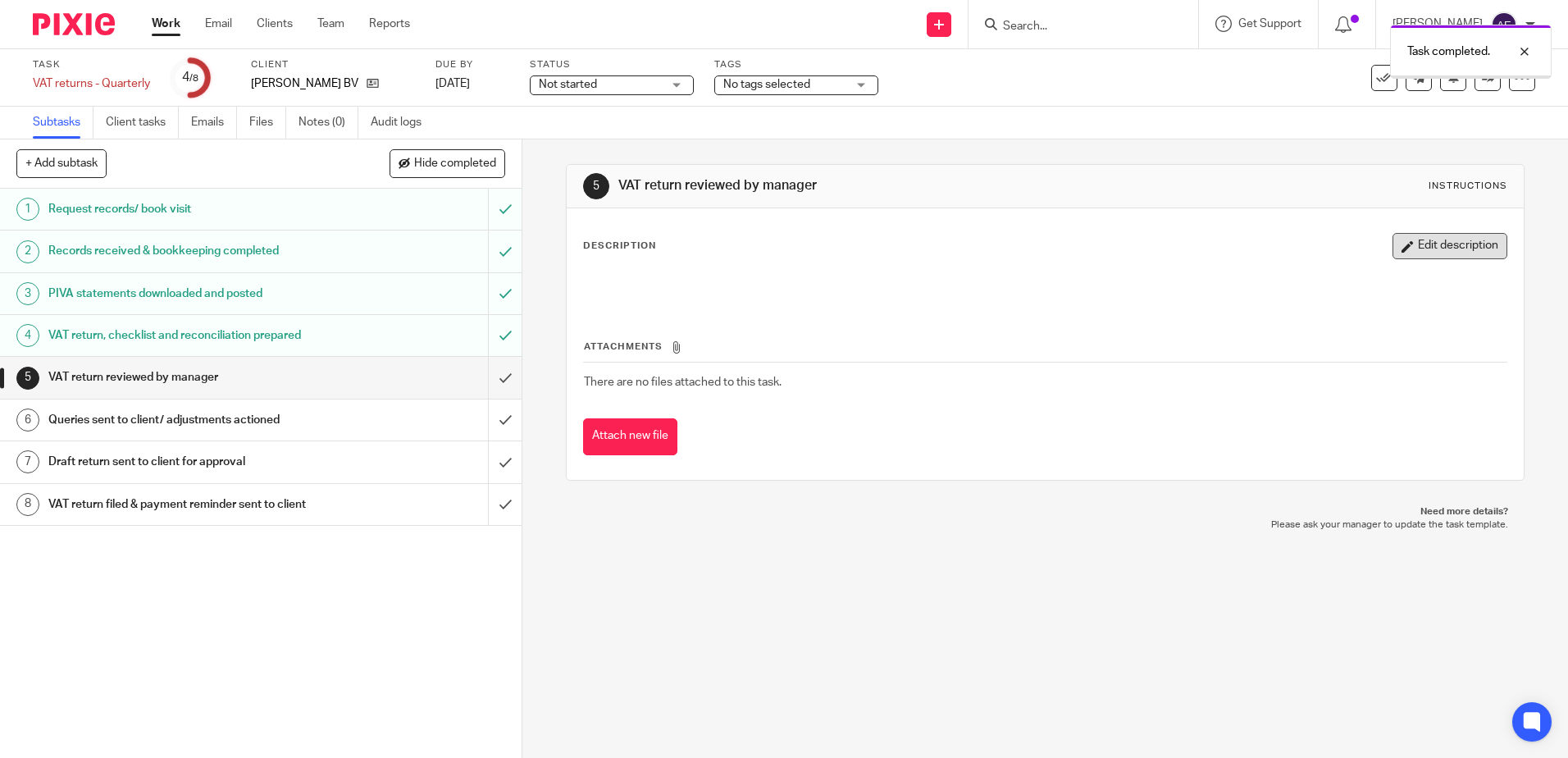
click at [1432, 251] on button "Edit description" at bounding box center [1450, 246] width 115 height 26
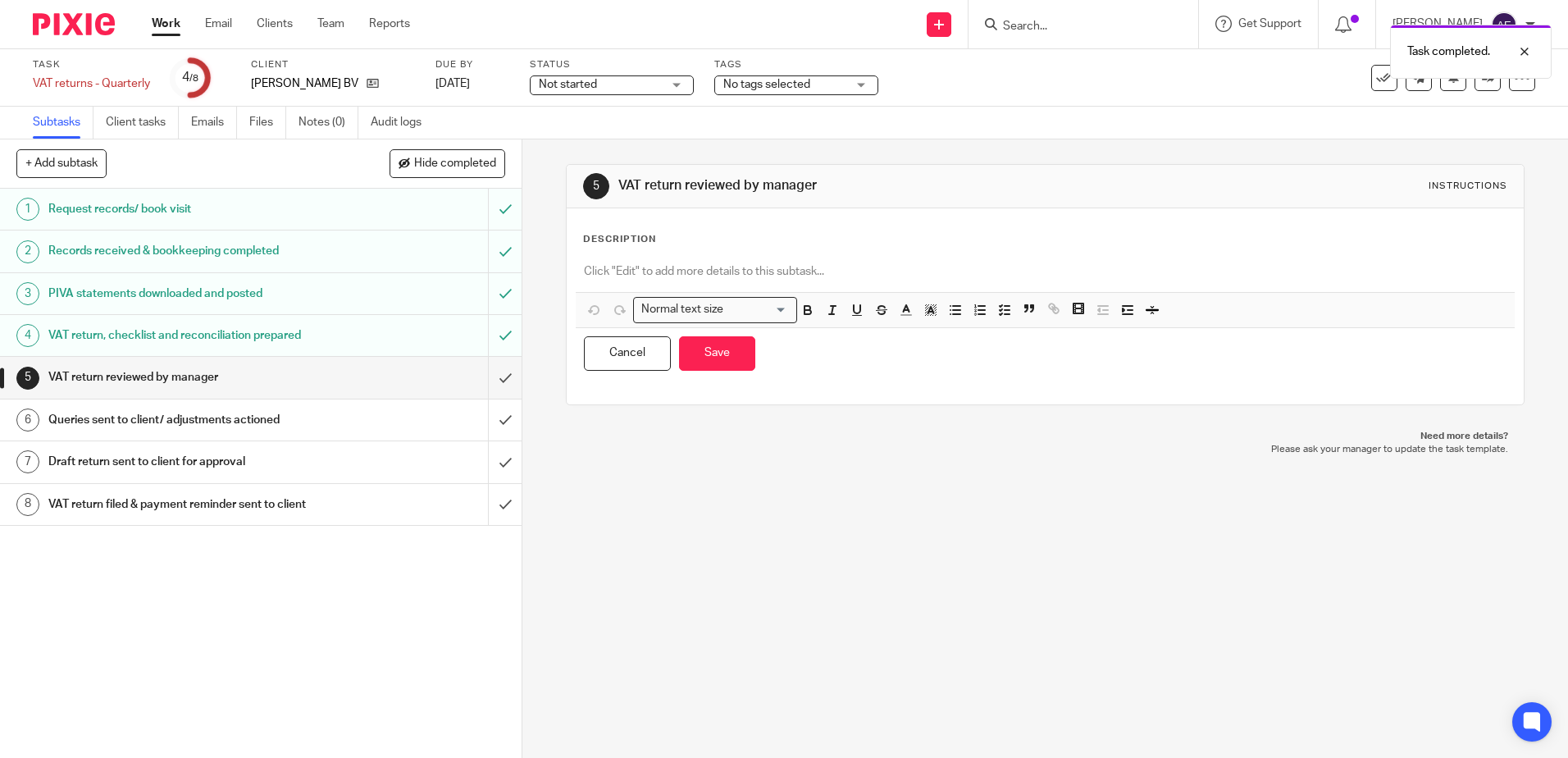
click at [1163, 294] on div "Normal text size Loading... Remove Edit Insert new video Copy and paste the vid…" at bounding box center [1045, 310] width 938 height 35
click at [1154, 276] on p at bounding box center [1045, 272] width 922 height 17
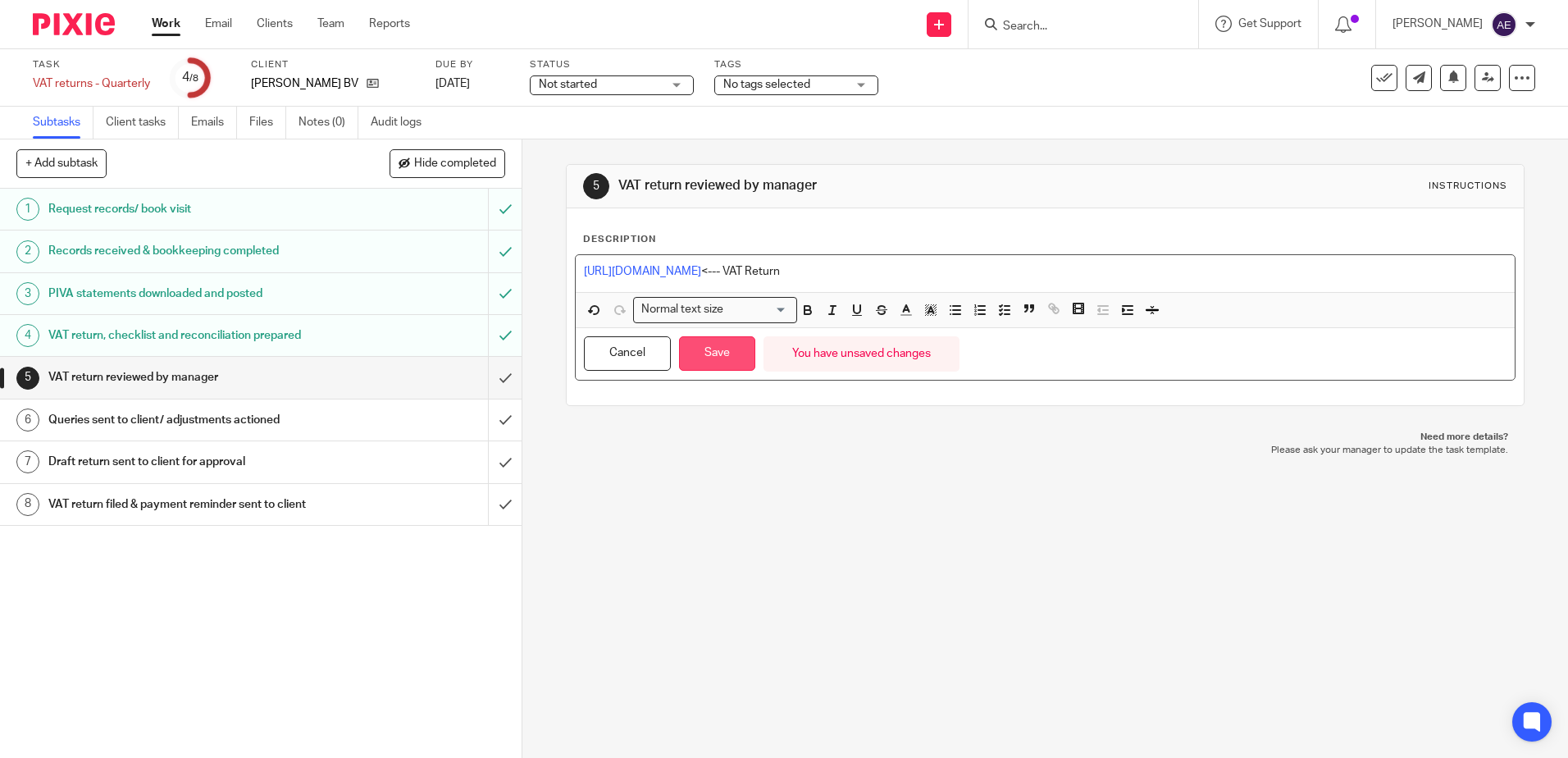
click at [723, 363] on button "Save" at bounding box center [717, 354] width 77 height 35
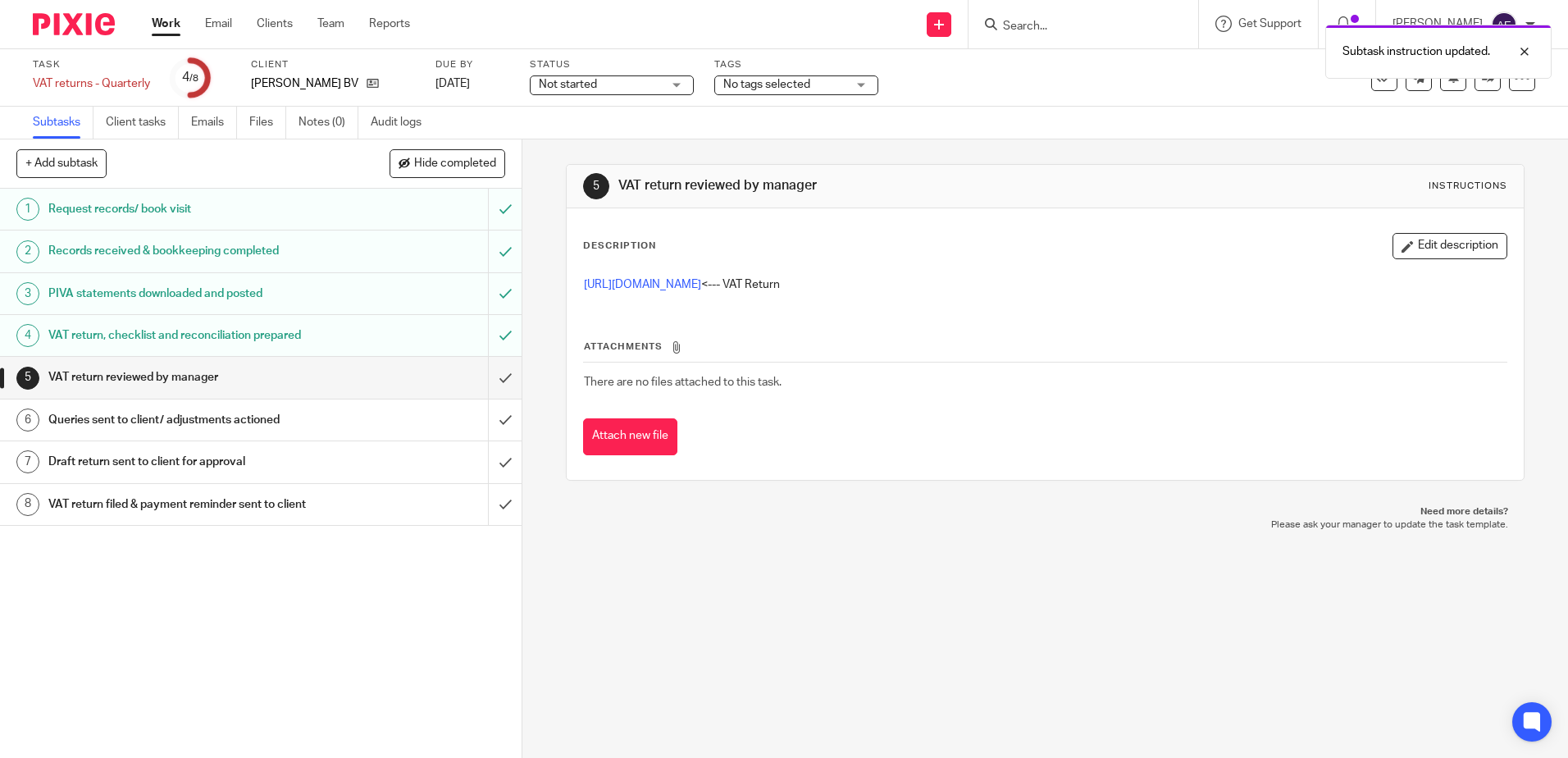
click at [990, 471] on div "Description Edit description [URL][DOMAIN_NAME] <--- VAT Return Attachments The…" at bounding box center [1045, 344] width 956 height 272
click at [896, 602] on div "5 VAT return reviewed by manager Instructions Description Edit description [URL…" at bounding box center [1045, 448] width 1046 height 618
drag, startPoint x: 1477, startPoint y: 88, endPoint x: 1444, endPoint y: 95, distance: 33.7
click at [1477, 88] on link at bounding box center [1488, 78] width 26 height 26
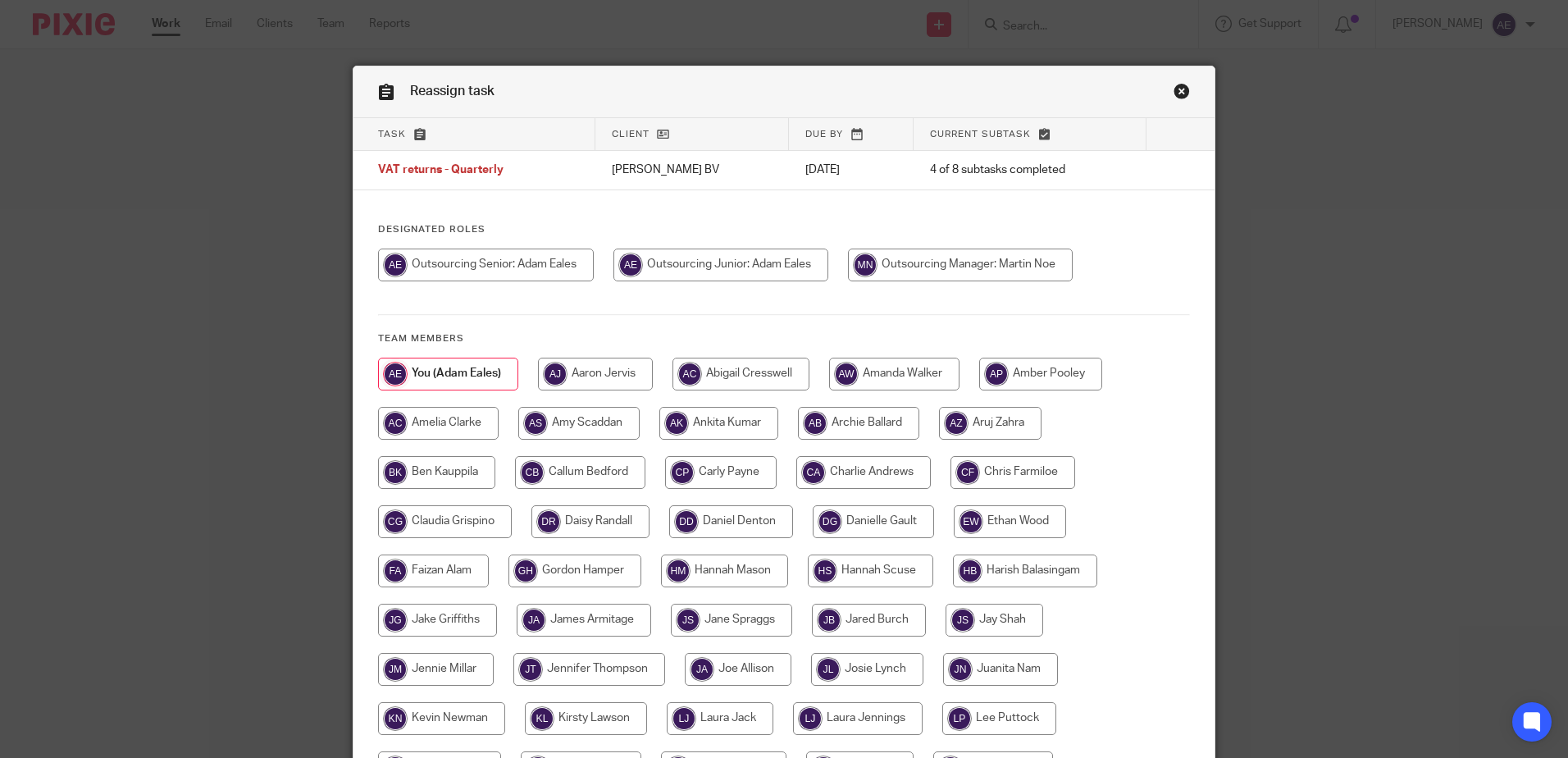
click at [855, 264] on input "radio" at bounding box center [960, 264] width 225 height 32
radio input "true"
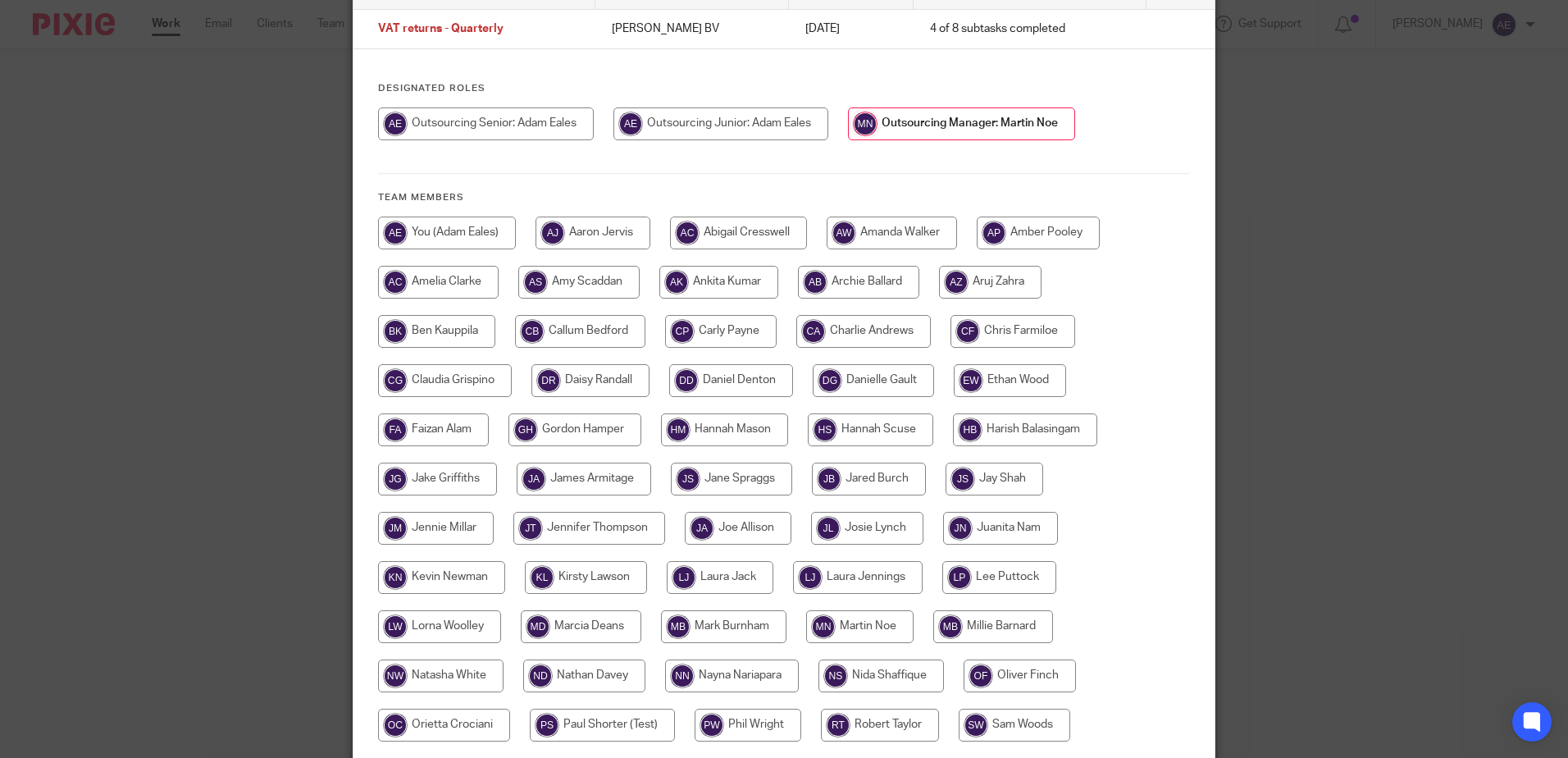
scroll to position [374, 0]
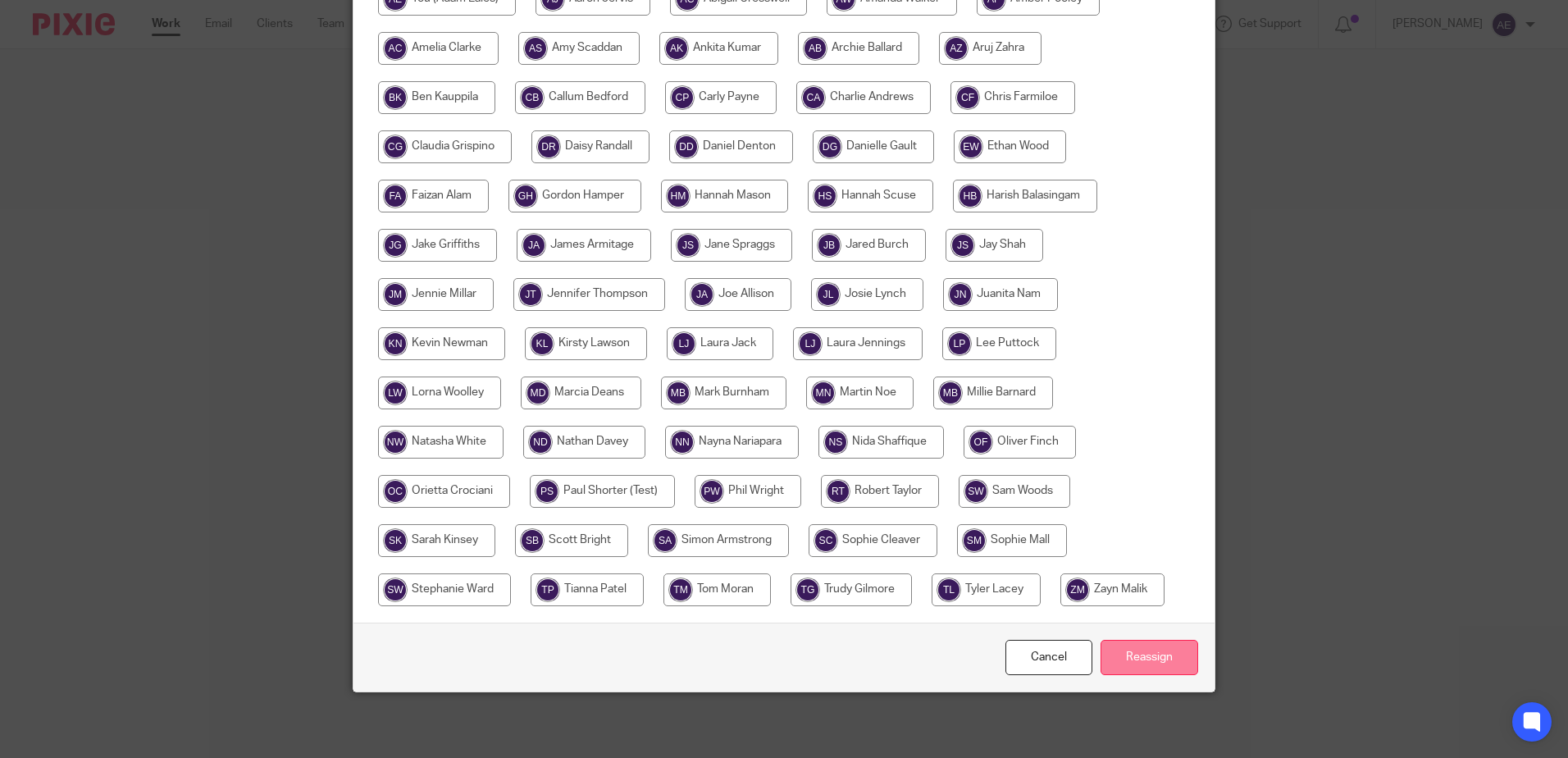
click at [1123, 657] on input "Reassign" at bounding box center [1150, 657] width 98 height 35
